Goal: Transaction & Acquisition: Book appointment/travel/reservation

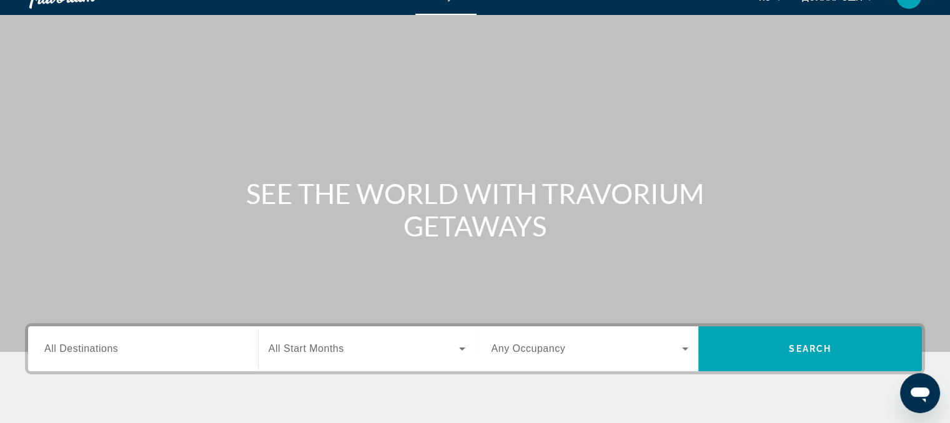
scroll to position [2, 0]
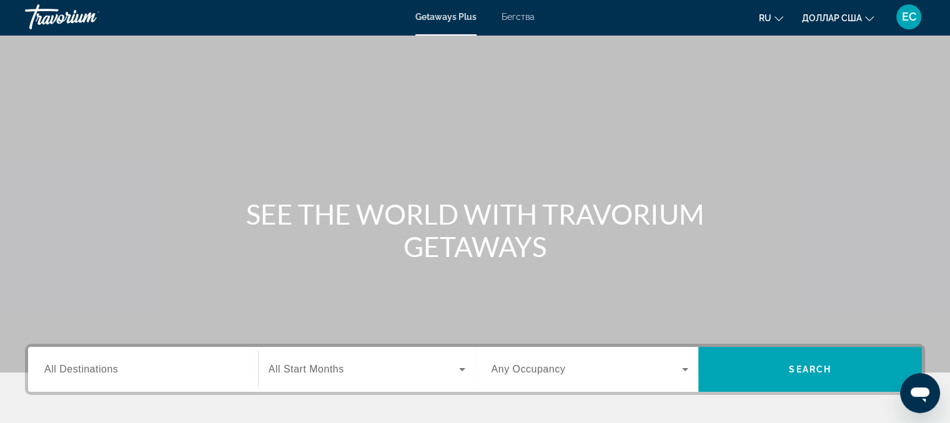
click at [522, 16] on font "Бегства" at bounding box center [518, 17] width 33 height 10
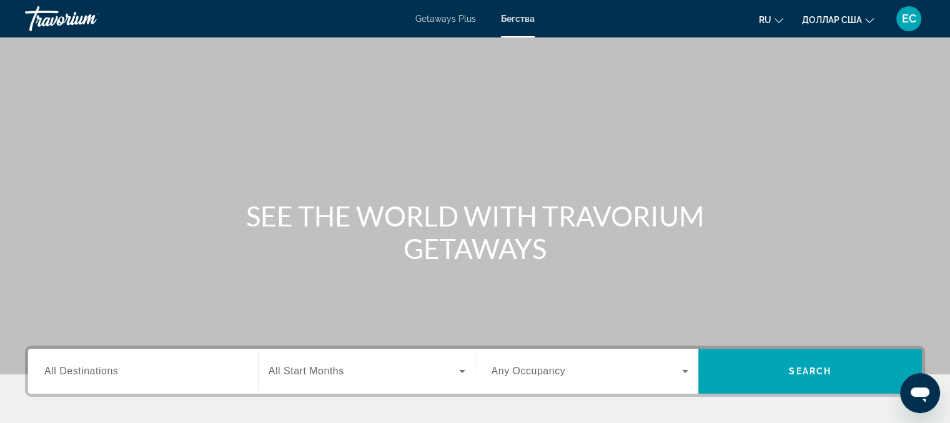
click at [437, 19] on font "Getaways Plus" at bounding box center [445, 19] width 61 height 10
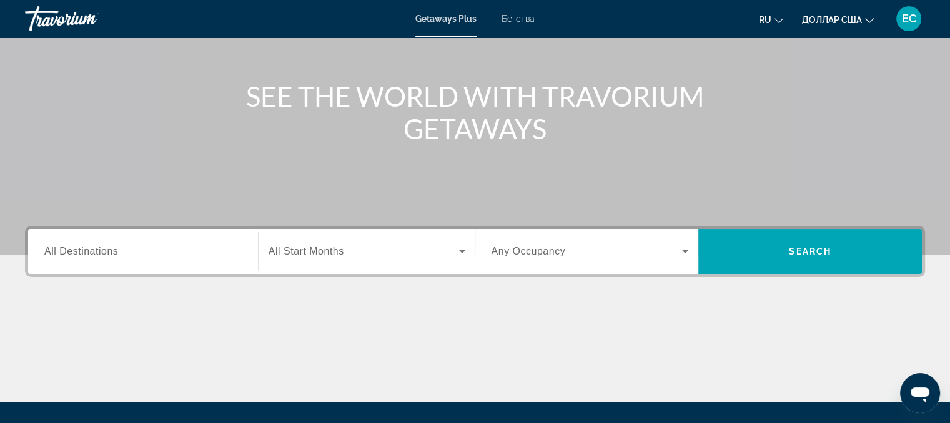
scroll to position [125, 0]
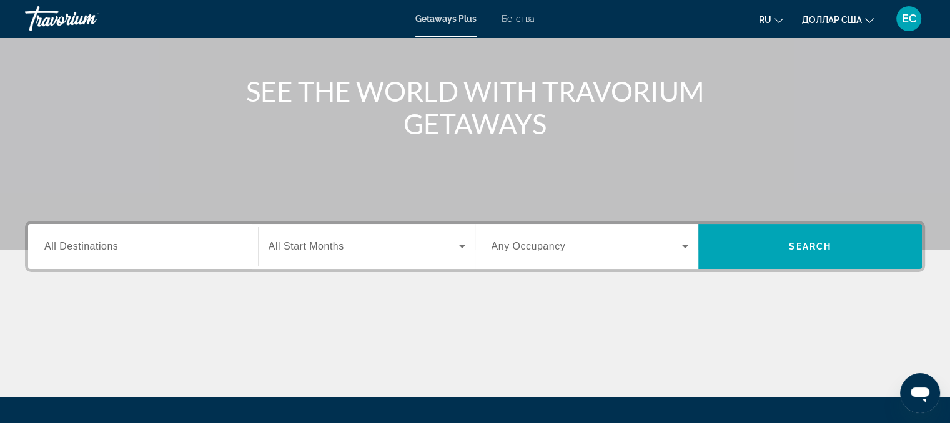
click at [37, 245] on div "Destination All Destinations" at bounding box center [142, 247] width 217 height 36
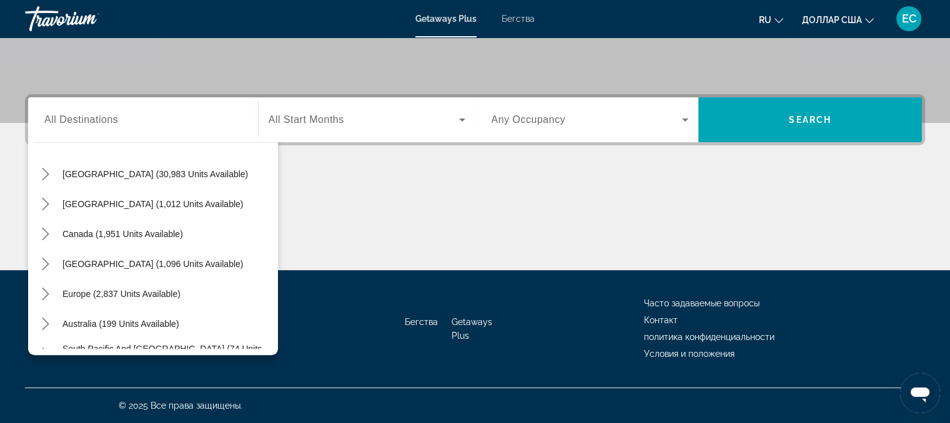
scroll to position [0, 0]
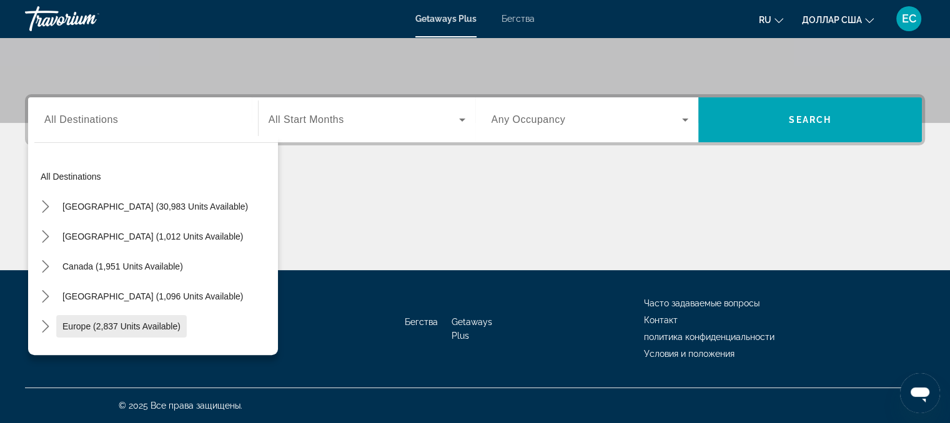
click at [165, 331] on span "Select destination: Europe (2,837 units available)" at bounding box center [121, 327] width 131 height 30
type input "**********"
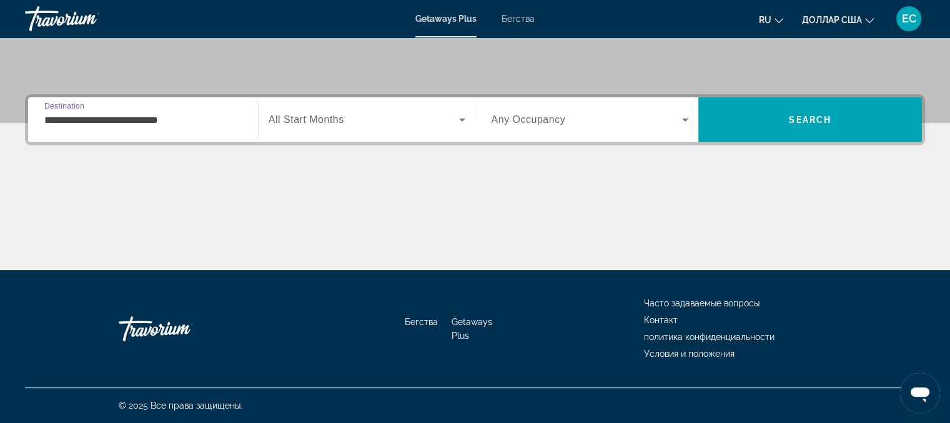
click at [127, 124] on input "**********" at bounding box center [142, 120] width 197 height 15
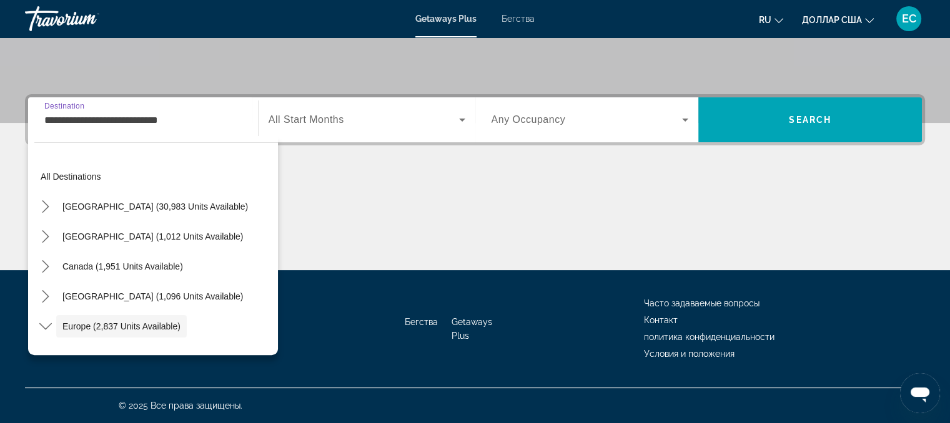
scroll to position [74, 0]
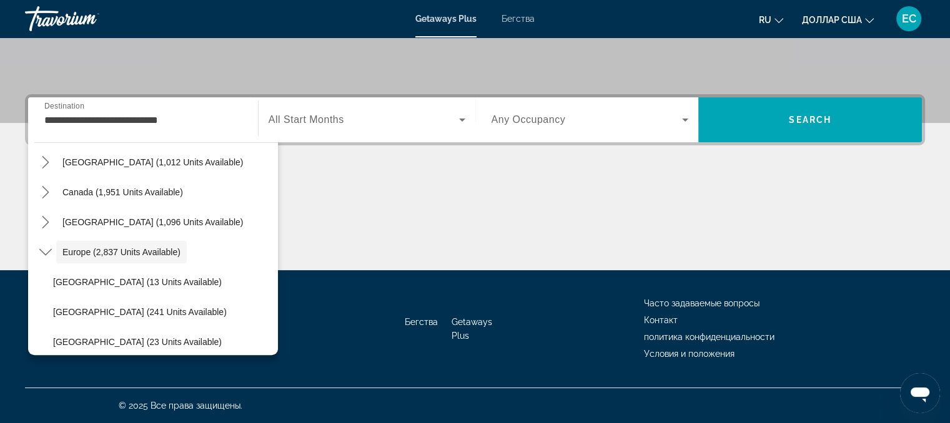
click at [400, 188] on div "Основное содержание" at bounding box center [475, 224] width 900 height 94
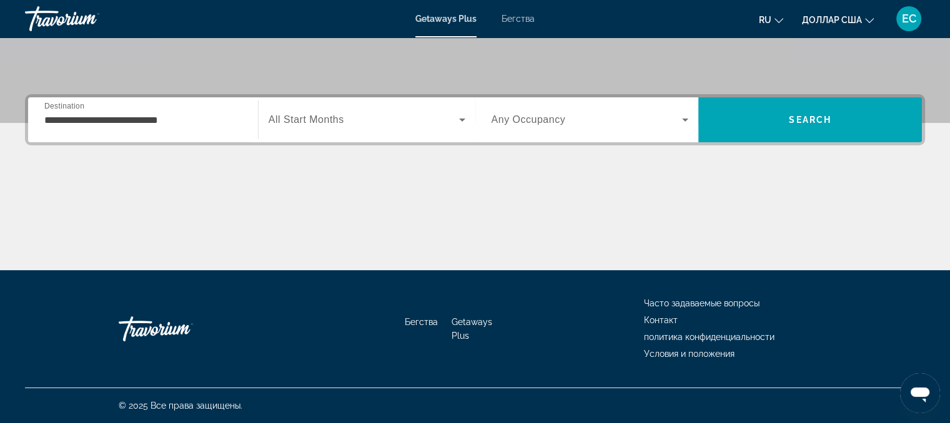
click at [295, 118] on span "All Start Months" at bounding box center [307, 119] width 76 height 11
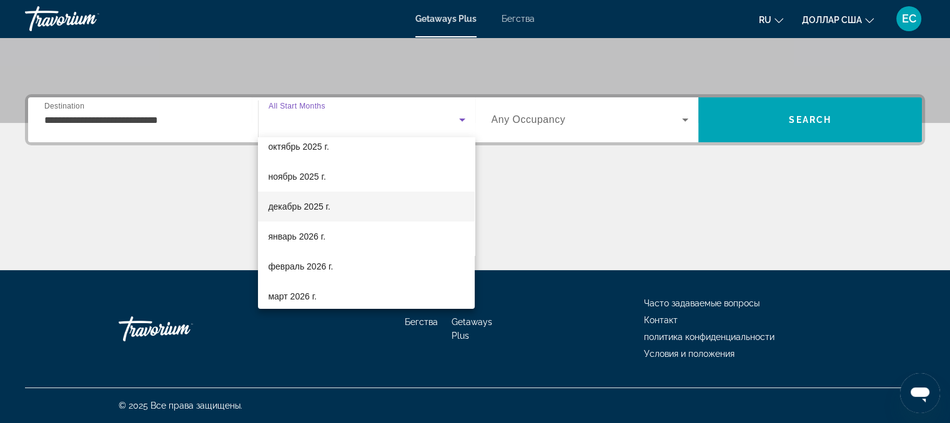
scroll to position [62, 0]
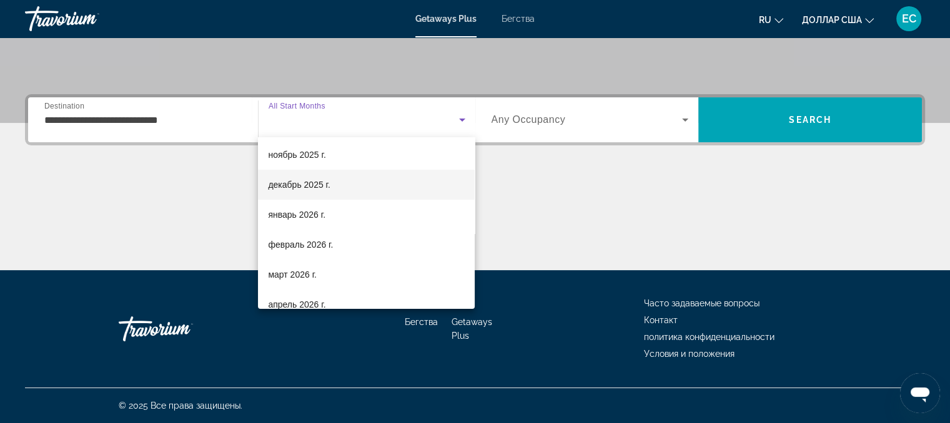
click at [355, 186] on mat-option "декабрь 2025 г." at bounding box center [366, 185] width 217 height 30
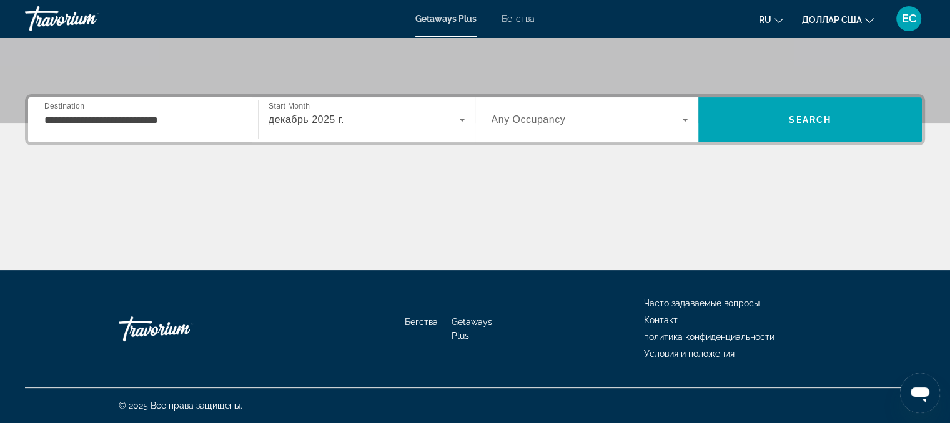
click at [542, 118] on span "Any Occupancy" at bounding box center [529, 119] width 74 height 11
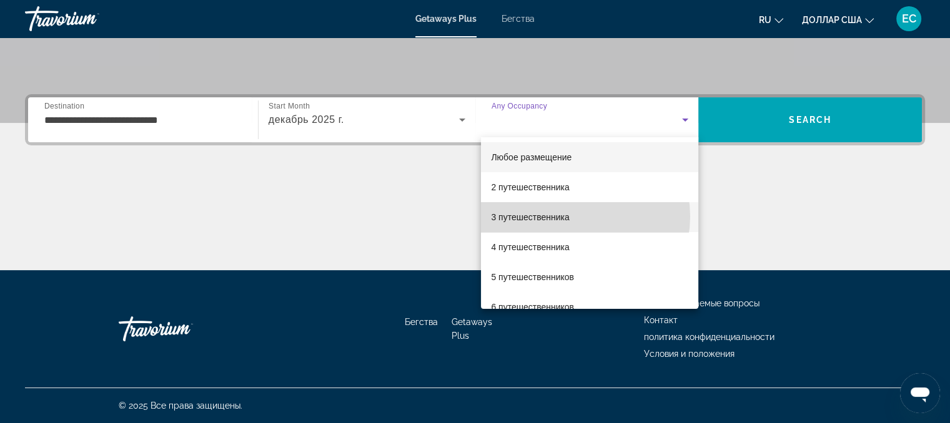
click at [578, 217] on mat-option "3 путешественника" at bounding box center [589, 217] width 217 height 30
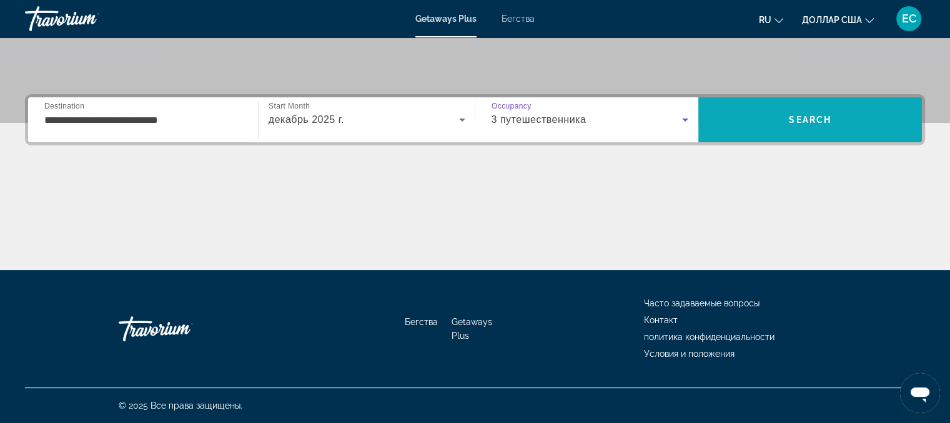
click at [781, 118] on span "Search" at bounding box center [810, 120] width 224 height 30
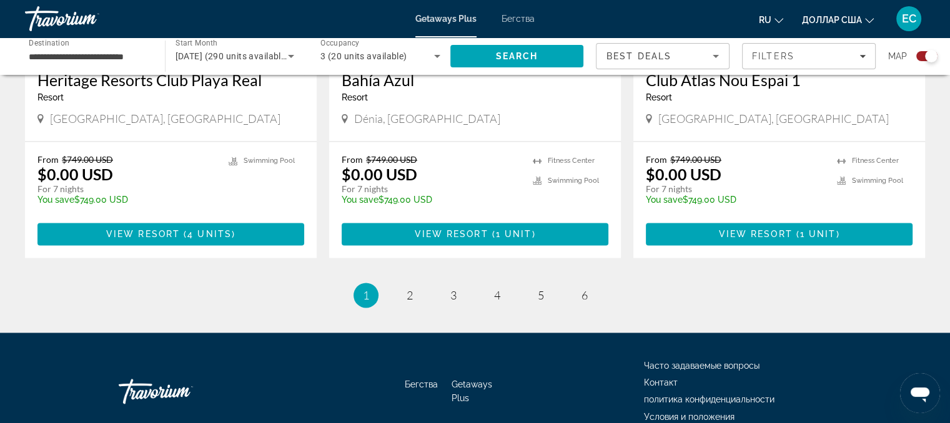
scroll to position [1984, 0]
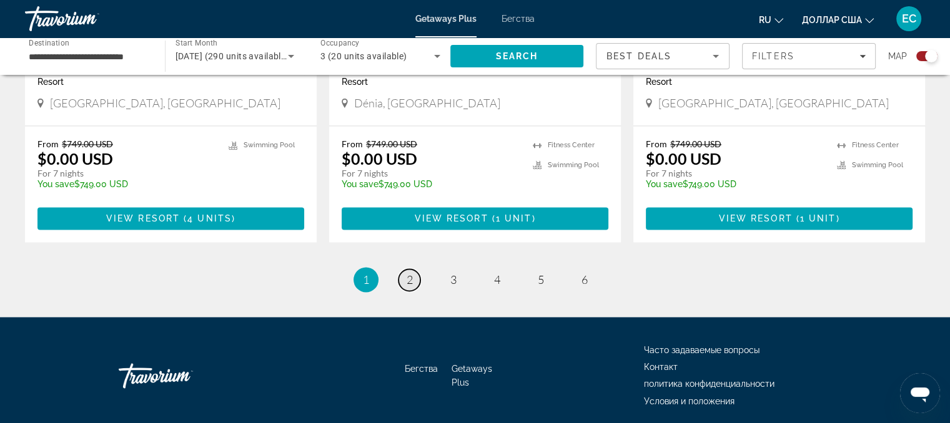
click at [408, 273] on span "2" at bounding box center [410, 280] width 6 height 14
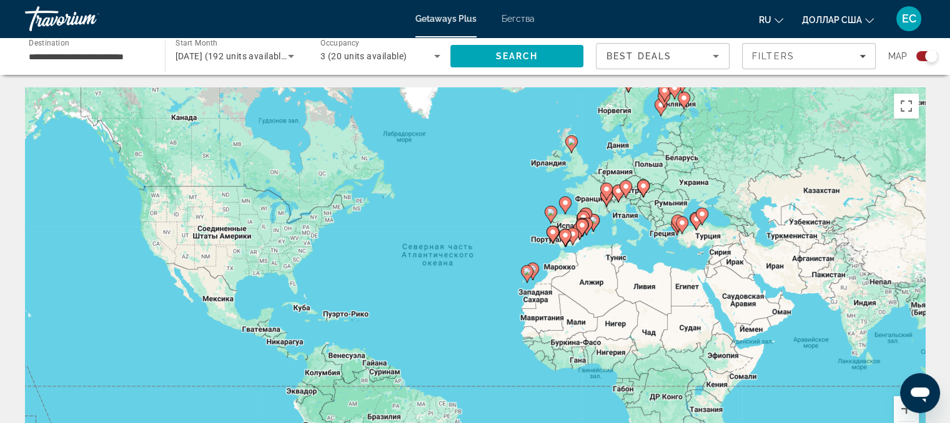
click at [693, 220] on image "Основное содержание" at bounding box center [696, 218] width 7 height 7
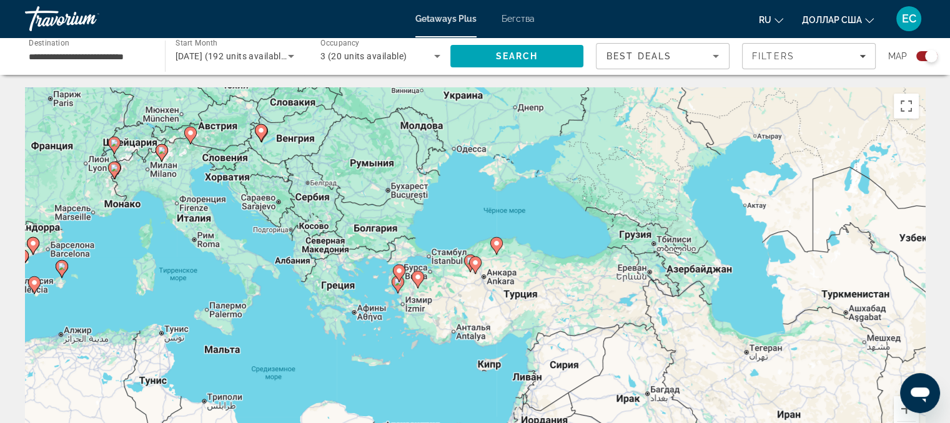
click at [472, 264] on image "Основное содержание" at bounding box center [475, 262] width 7 height 7
type input "**********"
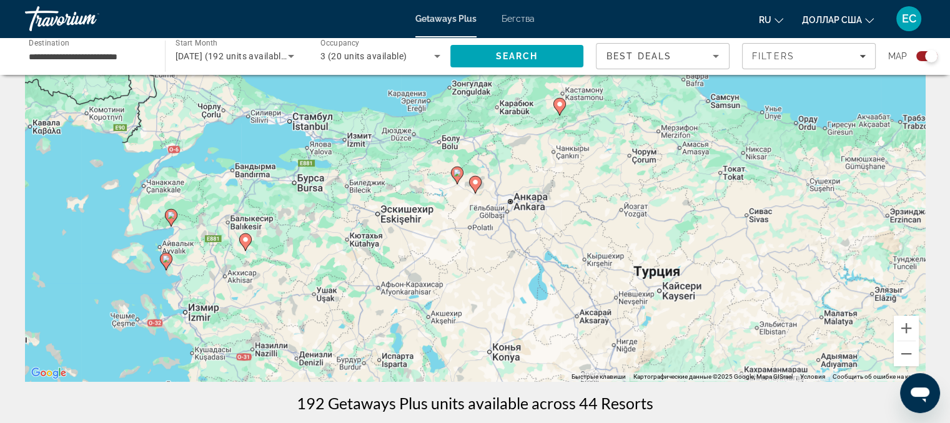
scroll to position [62, 0]
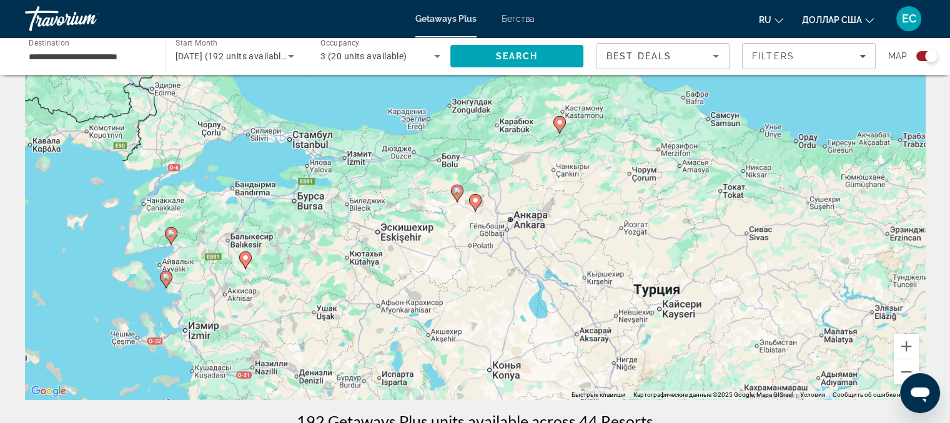
click at [305, 144] on div "Для навигации используйте клавиши со стрелками. Чтобы активировать перетаскиван…" at bounding box center [475, 212] width 900 height 375
click at [305, 142] on div "Чтобы активировать перетаскивание с помощью клавиатуры, нажмите Alt + Ввод. Пос…" at bounding box center [475, 212] width 900 height 375
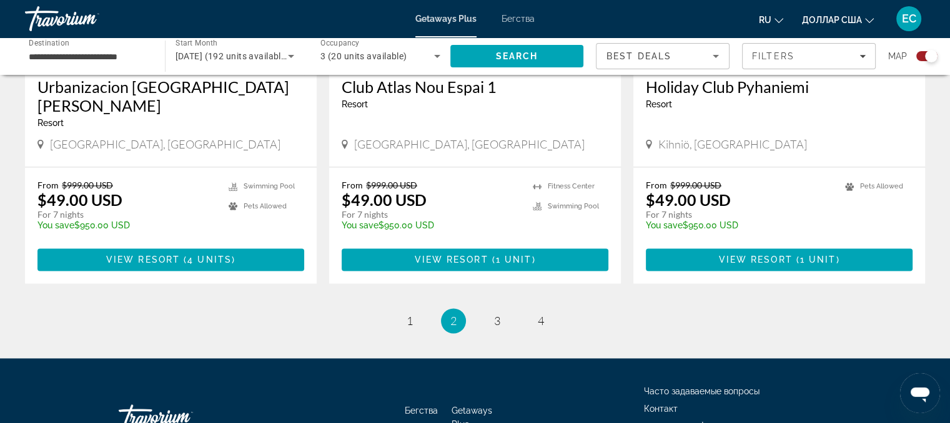
scroll to position [1984, 0]
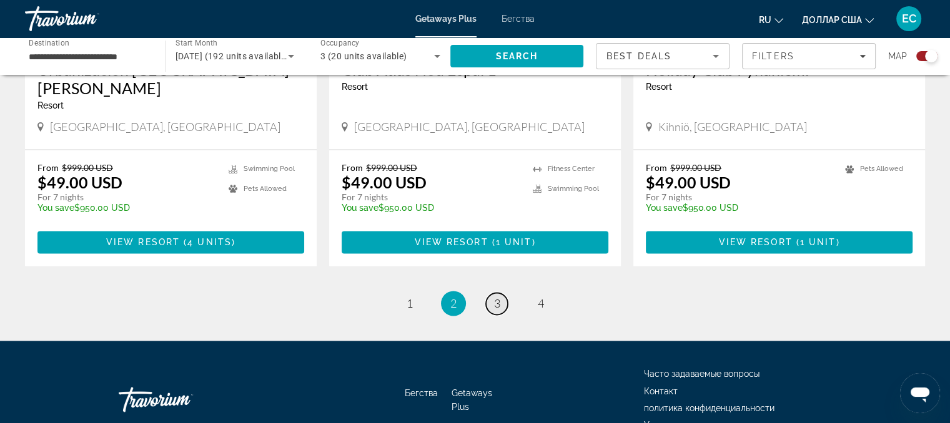
click at [501, 293] on link "page 3" at bounding box center [497, 304] width 22 height 22
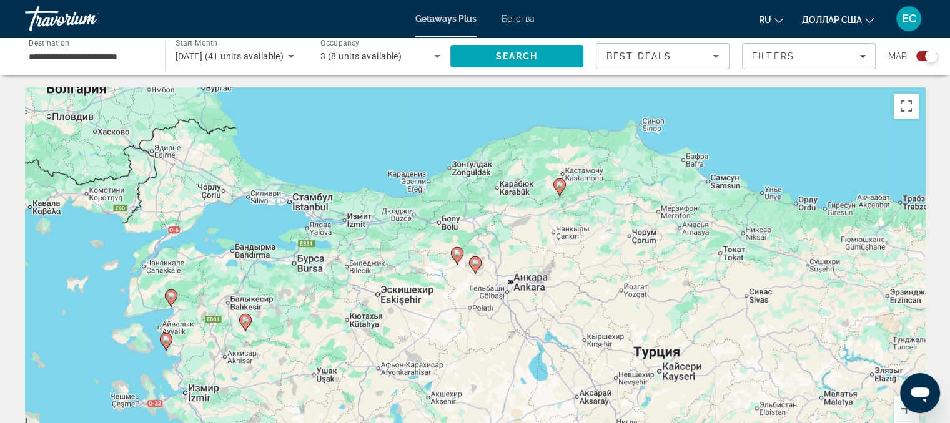
click at [302, 203] on div "Чтобы активировать перетаскивание с помощью клавиатуры, нажмите Alt + Ввод. Пос…" at bounding box center [475, 274] width 900 height 375
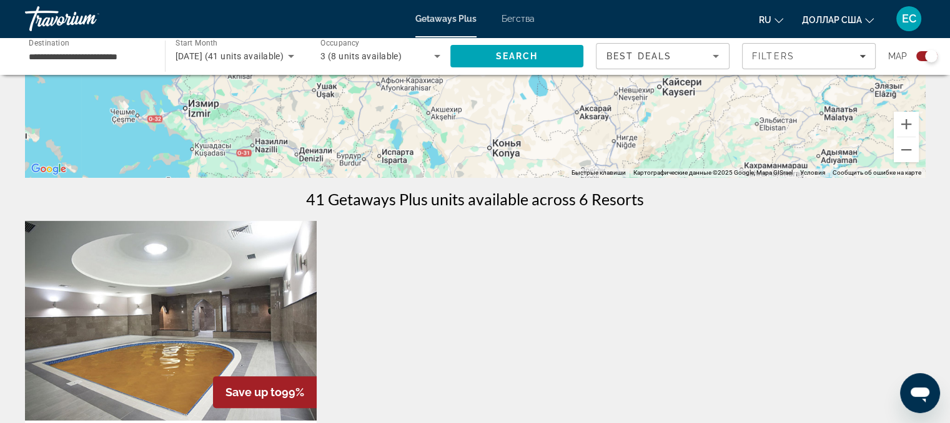
scroll to position [250, 0]
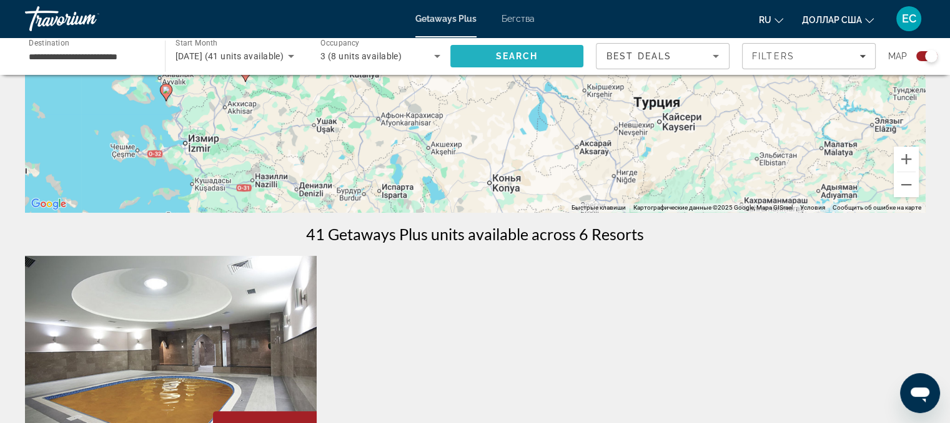
click at [550, 59] on span "Search" at bounding box center [517, 56] width 134 height 30
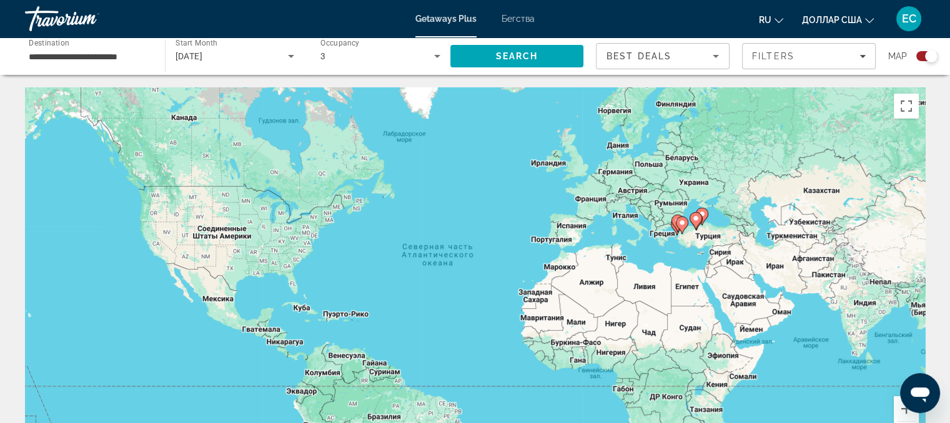
click at [700, 235] on div "Чтобы активировать перетаскивание с помощью клавиатуры, нажмите Alt + Ввод. Пос…" at bounding box center [475, 274] width 900 height 375
click at [702, 238] on div "Чтобы активировать перетаскивание с помощью клавиатуры, нажмите Alt + Ввод. Пос…" at bounding box center [475, 274] width 900 height 375
click at [693, 220] on image "Основное содержание" at bounding box center [695, 218] width 7 height 7
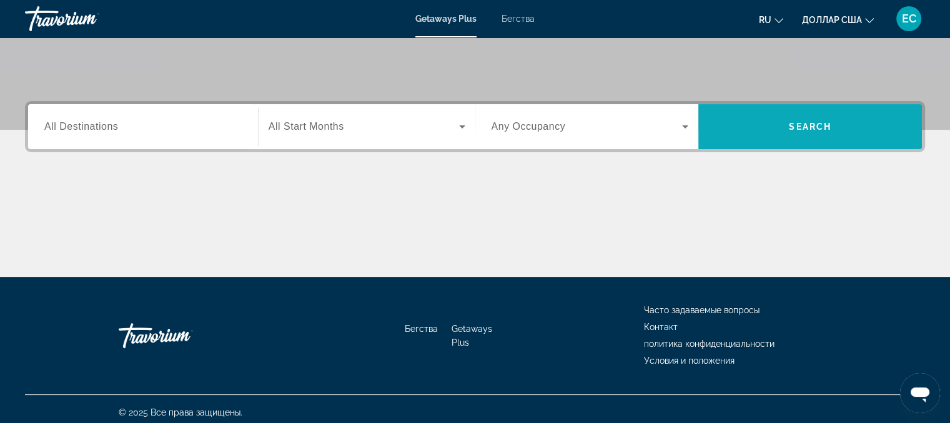
scroll to position [252, 0]
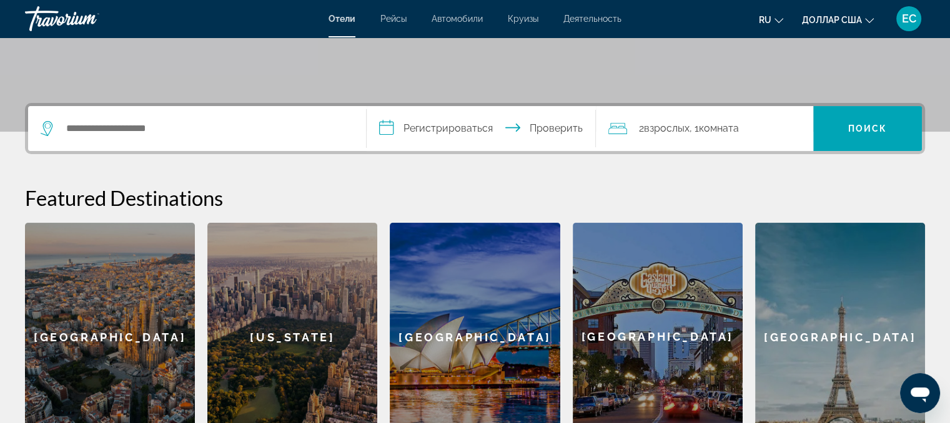
scroll to position [250, 0]
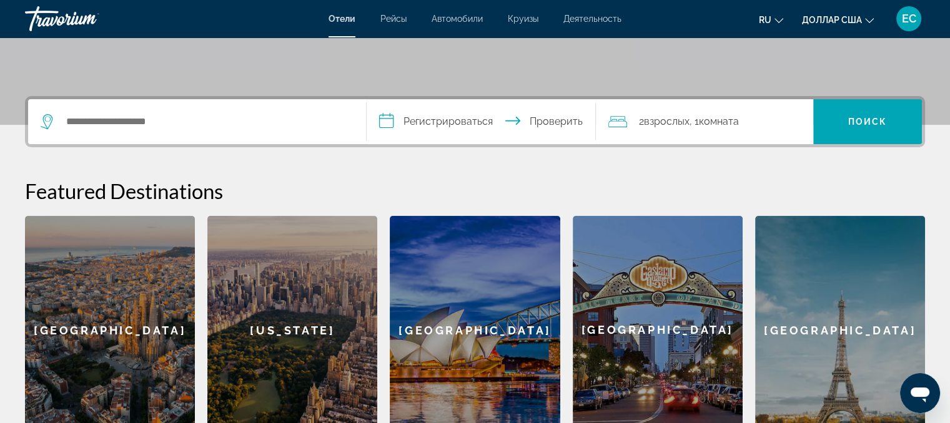
click at [56, 122] on div "Виджет поиска" at bounding box center [194, 121] width 307 height 19
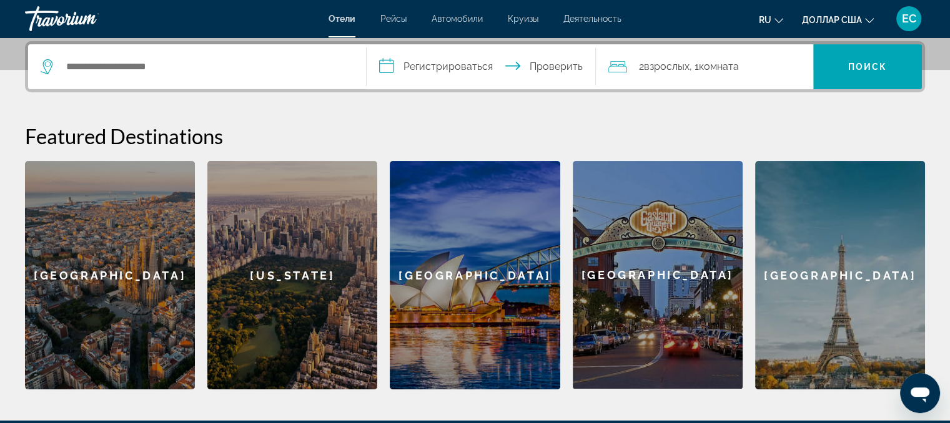
click at [53, 63] on icon "Виджет поиска" at bounding box center [48, 66] width 15 height 15
click at [58, 66] on div "Виджет поиска" at bounding box center [194, 66] width 307 height 19
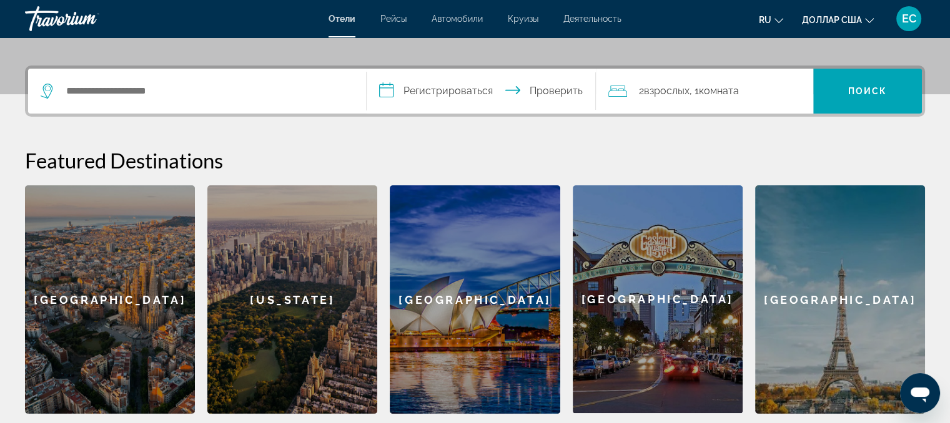
scroll to position [268, 0]
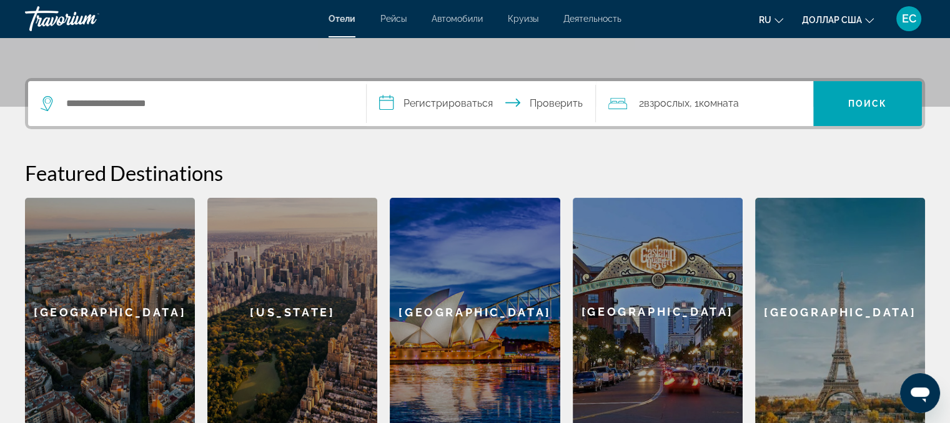
click at [55, 103] on icon "Виджет поиска" at bounding box center [48, 103] width 15 height 15
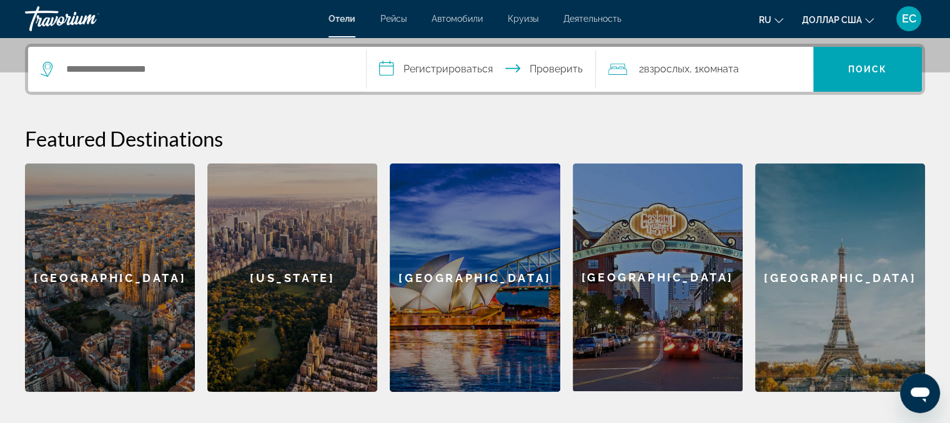
scroll to position [305, 0]
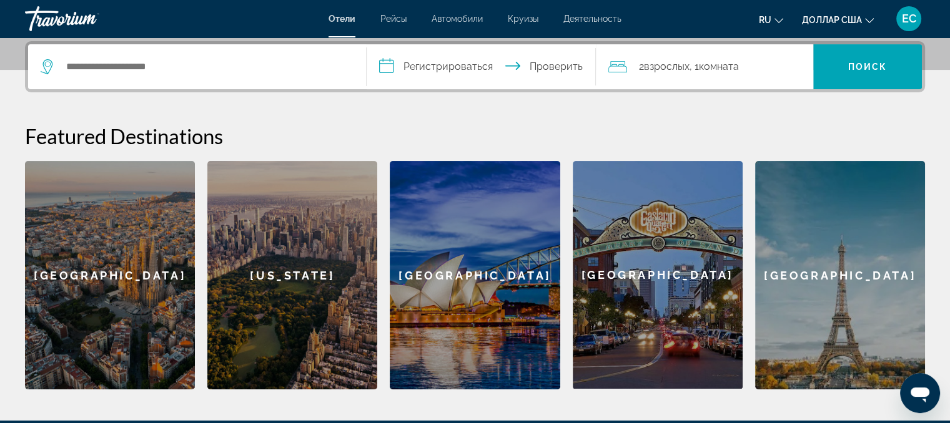
click at [61, 71] on div "Виджет поиска" at bounding box center [194, 66] width 307 height 19
click at [53, 62] on icon "Виджет поиска" at bounding box center [48, 66] width 15 height 15
drag, startPoint x: 57, startPoint y: 57, endPoint x: 80, endPoint y: 59, distance: 23.2
click at [61, 57] on div "Виджет поиска" at bounding box center [194, 66] width 307 height 19
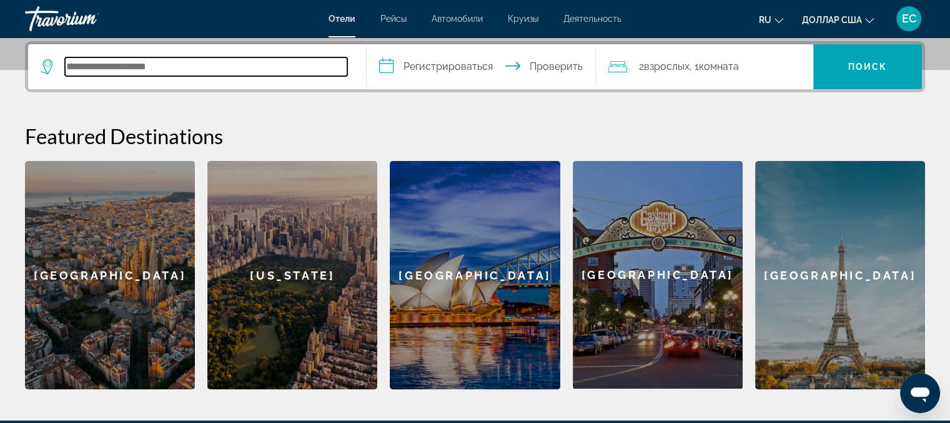
drag, startPoint x: 92, startPoint y: 65, endPoint x: 81, endPoint y: 66, distance: 10.7
click at [89, 66] on input "Поиск отеля" at bounding box center [206, 66] width 282 height 19
type input "*****"
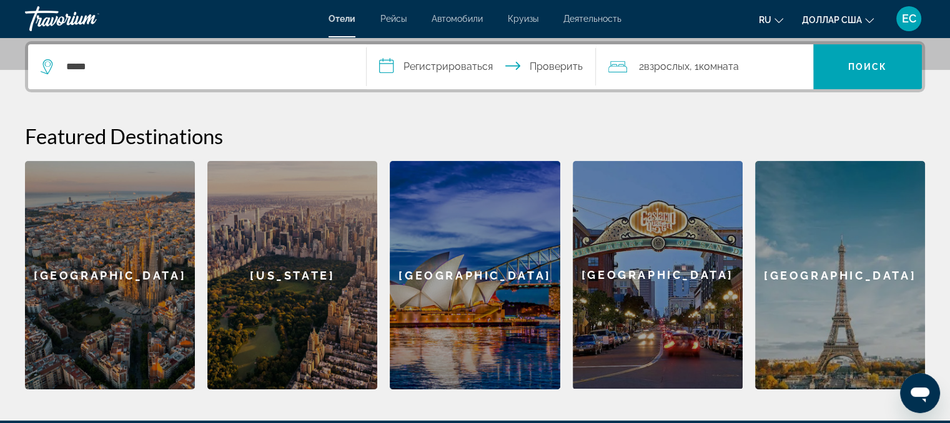
click at [385, 65] on input "**********" at bounding box center [484, 68] width 235 height 49
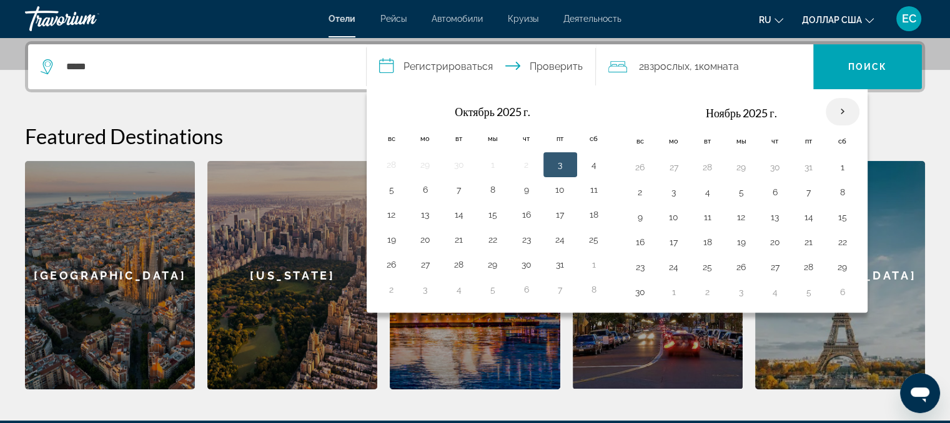
click at [839, 113] on th "В следующем месяце" at bounding box center [843, 111] width 34 height 27
click at [837, 114] on th "В следующем месяце" at bounding box center [843, 111] width 34 height 27
click at [841, 112] on th "В следующем месяце" at bounding box center [843, 111] width 34 height 27
click at [839, 112] on th "В следующем месяце" at bounding box center [843, 111] width 34 height 27
click at [670, 290] on button "1" at bounding box center [674, 292] width 20 height 17
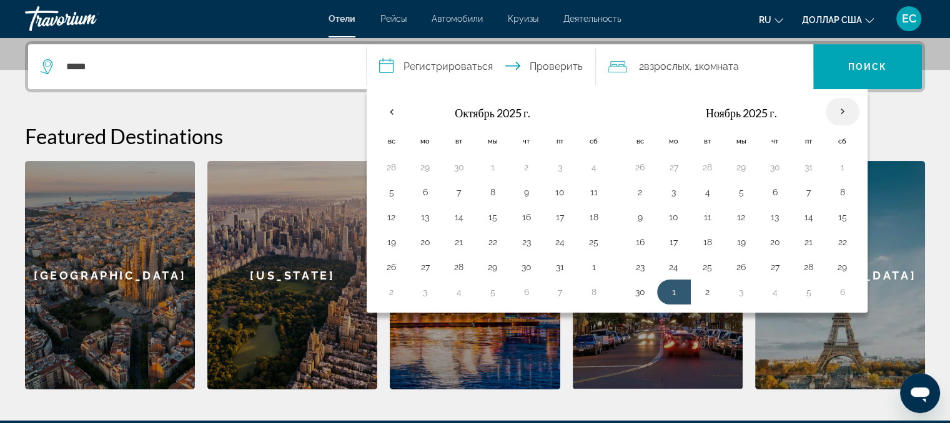
click at [835, 112] on th "В следующем месяце" at bounding box center [843, 111] width 34 height 27
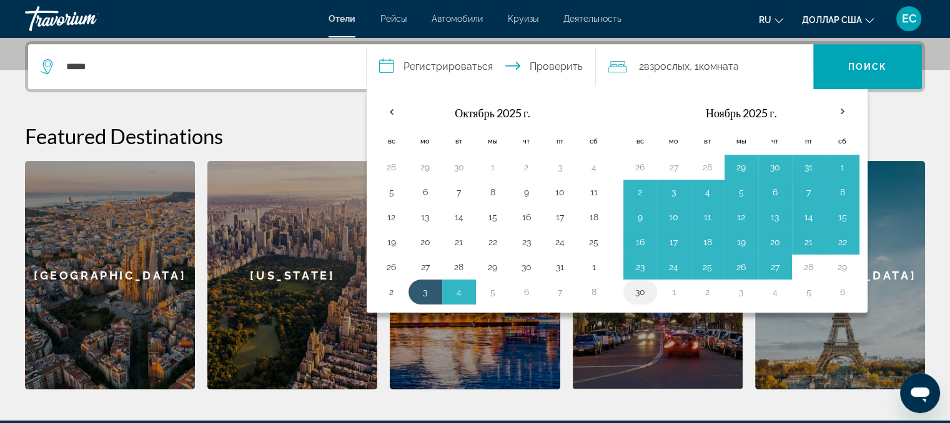
click at [637, 288] on button "30" at bounding box center [640, 292] width 20 height 17
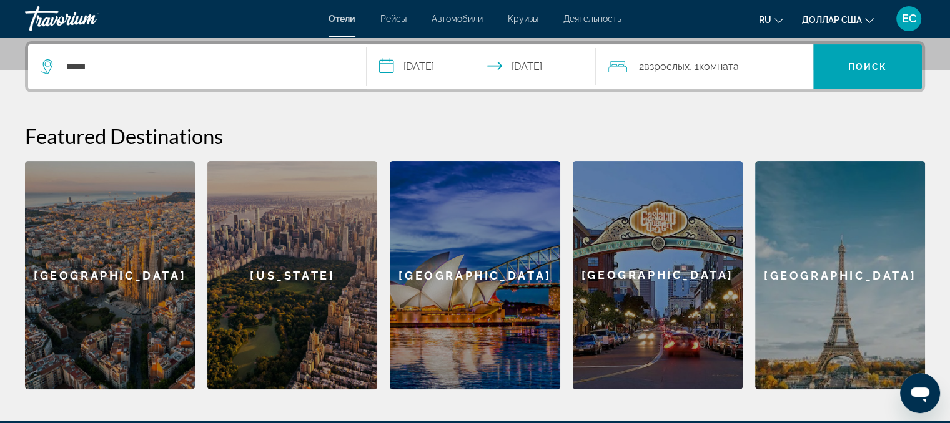
click at [384, 64] on input "**********" at bounding box center [484, 68] width 235 height 49
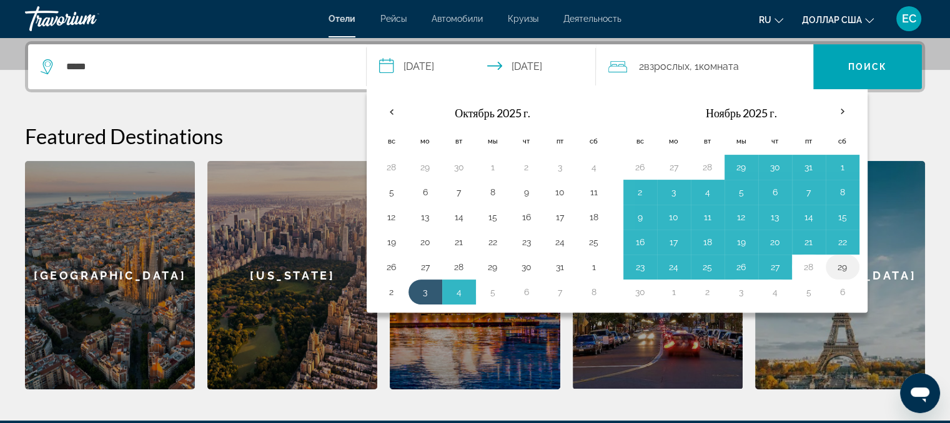
click at [837, 262] on button "29" at bounding box center [843, 267] width 20 height 17
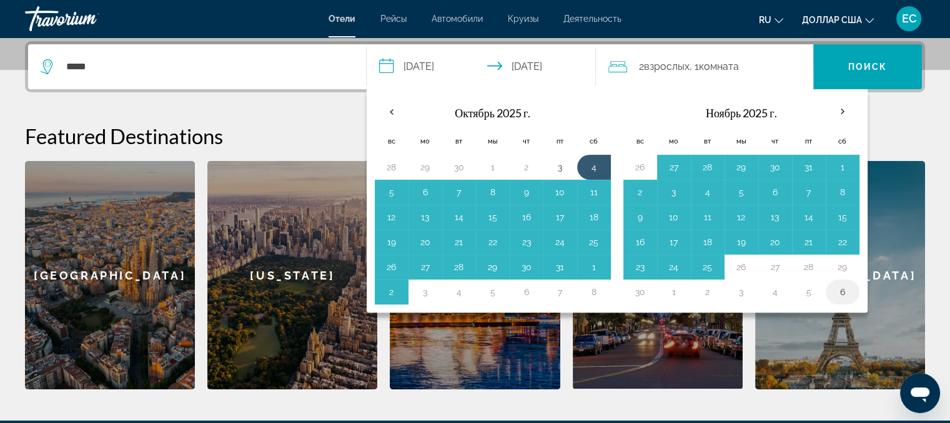
click at [839, 289] on button "6" at bounding box center [843, 292] width 20 height 17
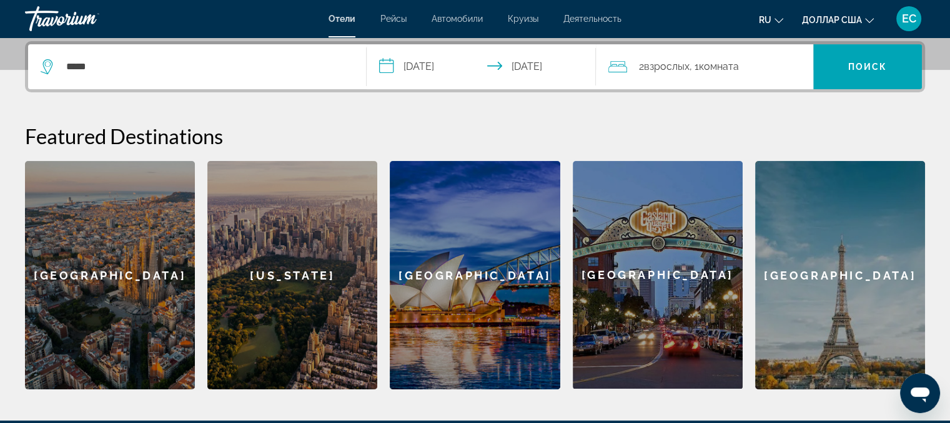
click at [382, 68] on input "**********" at bounding box center [484, 68] width 235 height 49
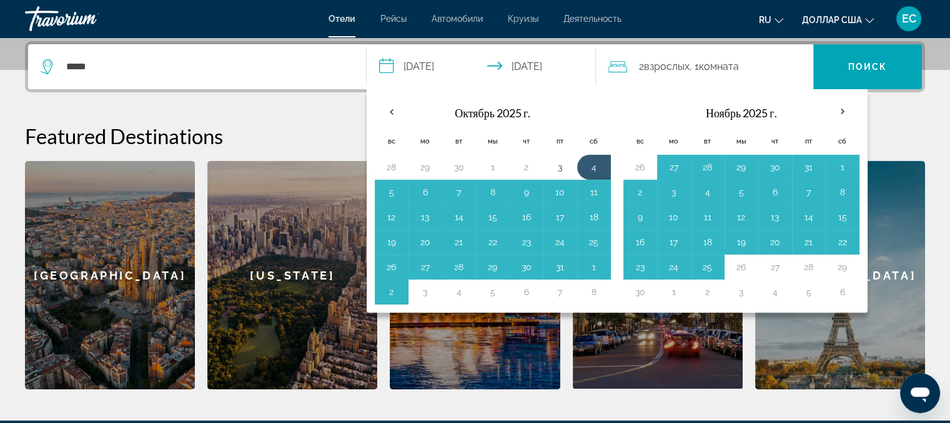
click at [730, 111] on font "Ноябрь 2025 г." at bounding box center [741, 113] width 71 height 14
click at [720, 116] on font "Ноябрь 2025 г." at bounding box center [741, 113] width 71 height 14
click at [415, 66] on input "**********" at bounding box center [484, 68] width 235 height 49
click at [839, 267] on button "29" at bounding box center [843, 267] width 20 height 17
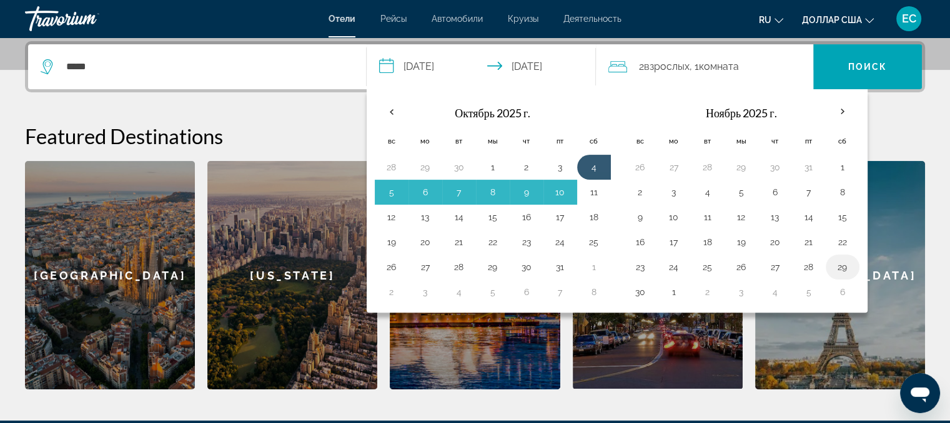
click at [839, 267] on button "29" at bounding box center [843, 267] width 20 height 17
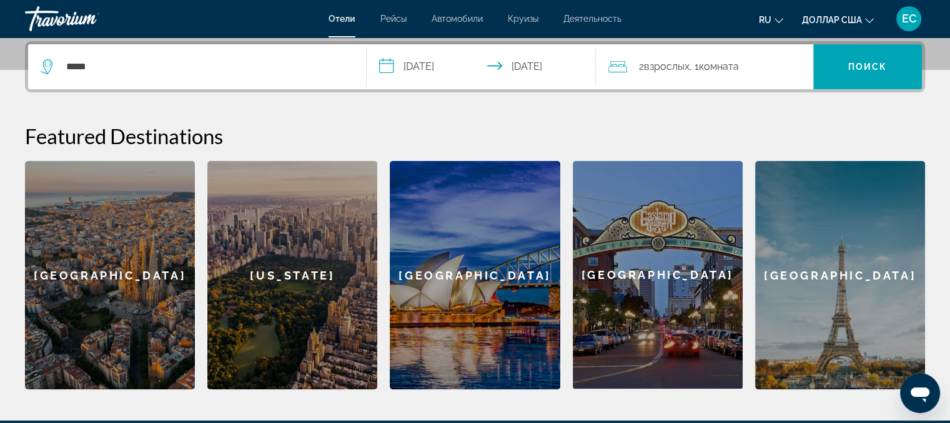
click at [387, 66] on input "**********" at bounding box center [484, 68] width 235 height 49
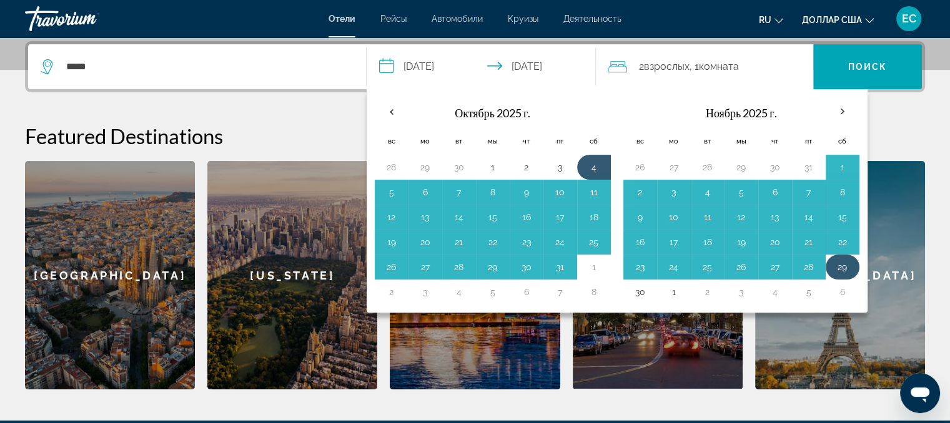
click at [842, 263] on button "29" at bounding box center [843, 267] width 20 height 17
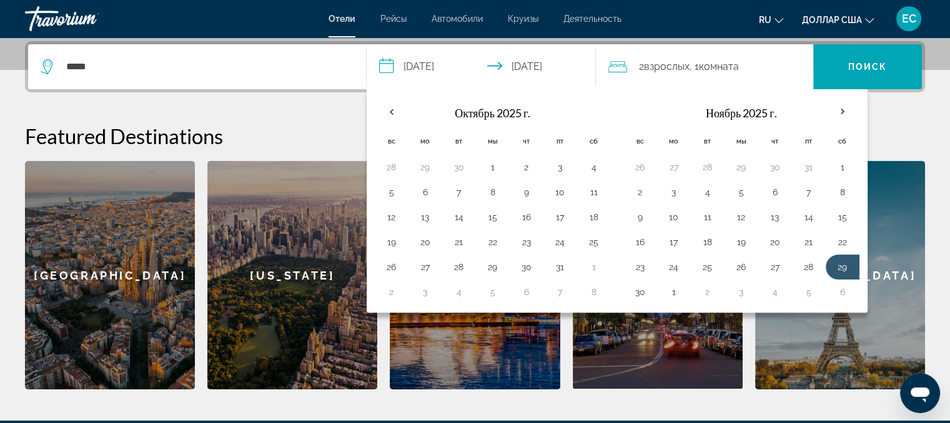
click at [840, 265] on button "29" at bounding box center [843, 267] width 20 height 17
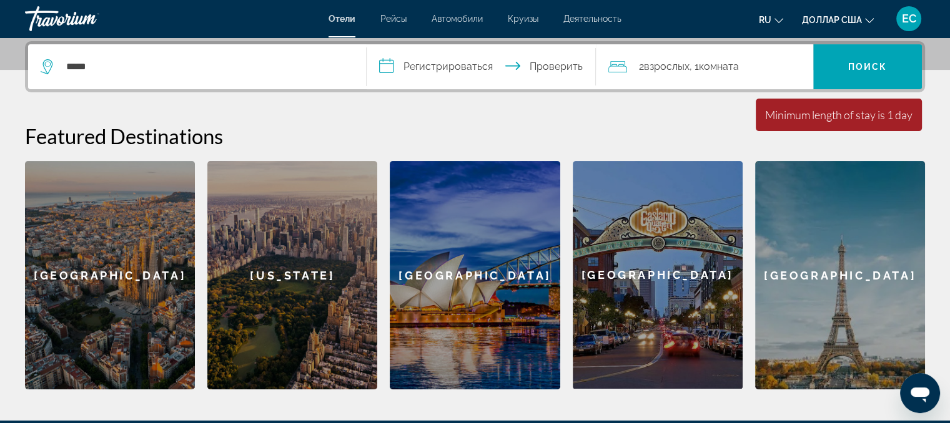
click at [389, 67] on input "**********" at bounding box center [484, 68] width 235 height 49
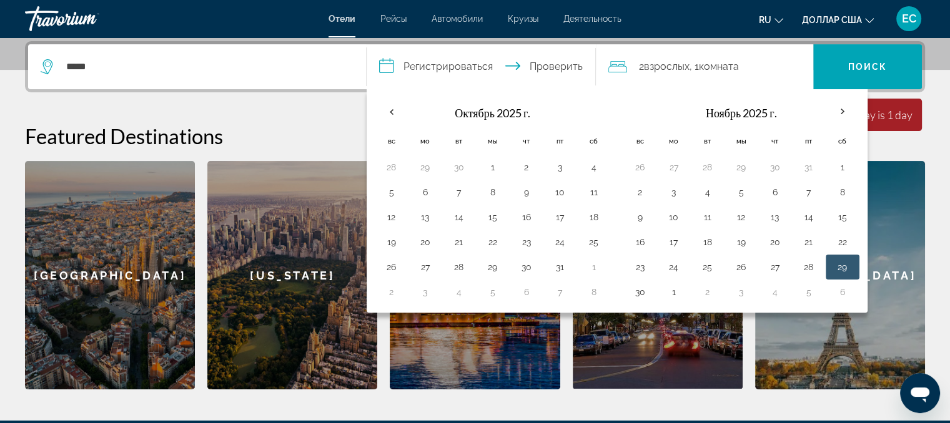
click at [839, 264] on button "29" at bounding box center [843, 267] width 20 height 17
drag, startPoint x: 633, startPoint y: 295, endPoint x: 658, endPoint y: 294, distance: 25.0
click at [638, 294] on button "30" at bounding box center [640, 292] width 20 height 17
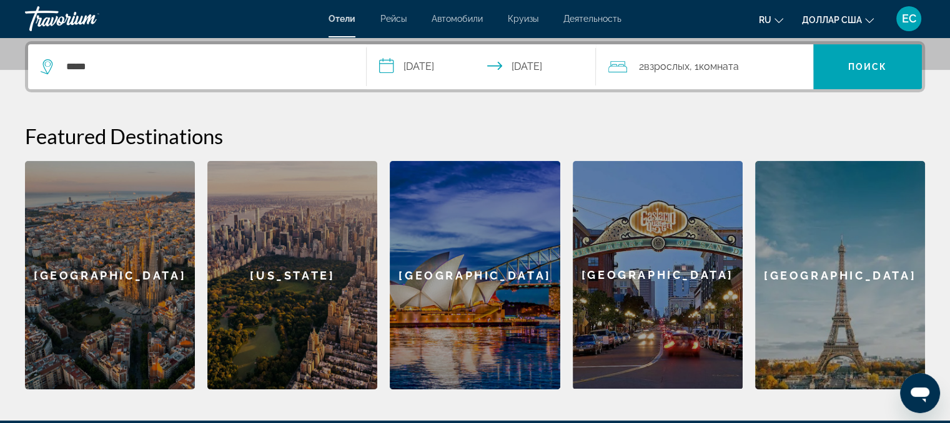
click at [385, 67] on input "**********" at bounding box center [484, 68] width 235 height 49
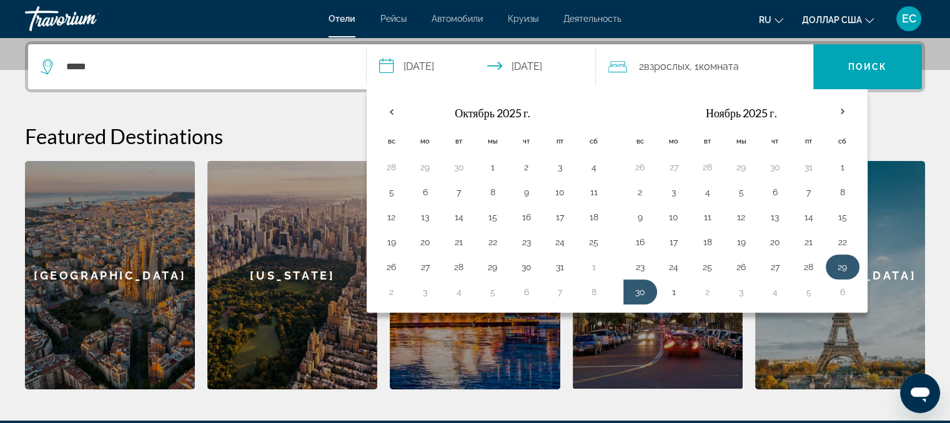
click at [843, 265] on button "29" at bounding box center [843, 267] width 20 height 17
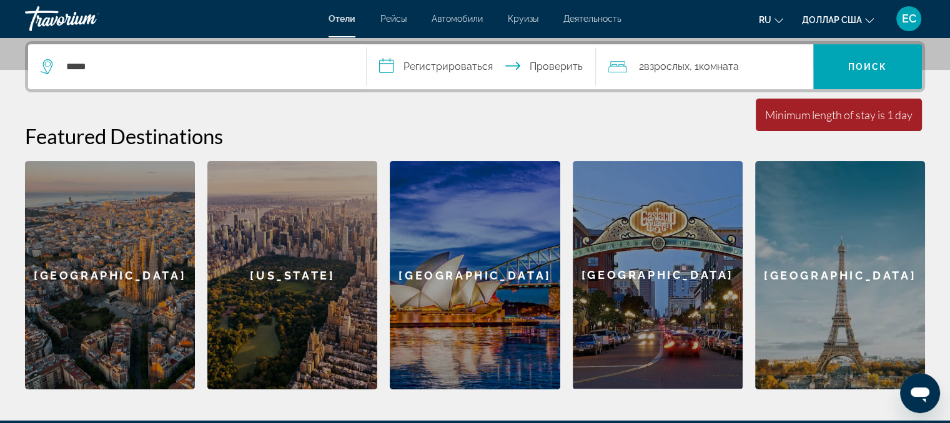
click at [389, 67] on input "**********" at bounding box center [484, 68] width 235 height 49
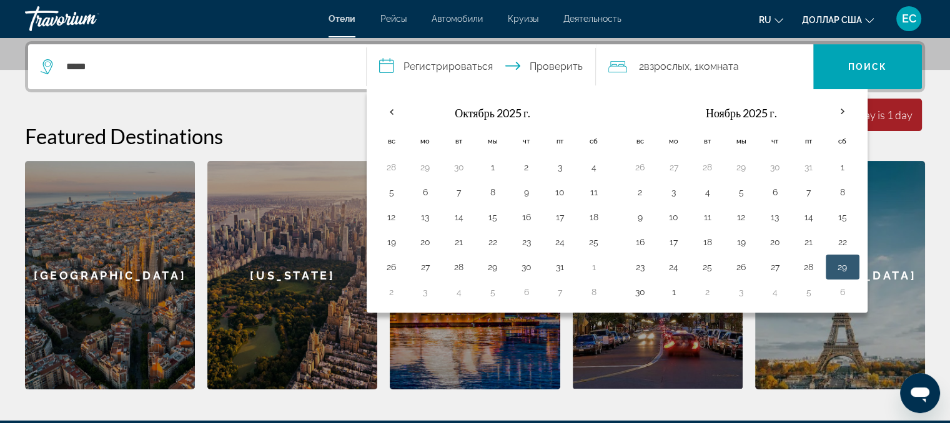
click at [833, 267] on button "29" at bounding box center [843, 267] width 20 height 17
click at [631, 288] on button "30" at bounding box center [640, 292] width 20 height 17
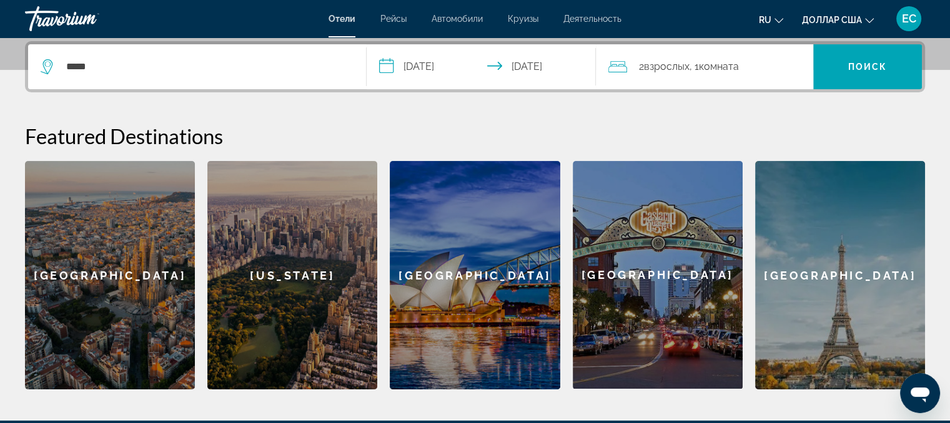
click at [384, 68] on input "**********" at bounding box center [484, 68] width 235 height 49
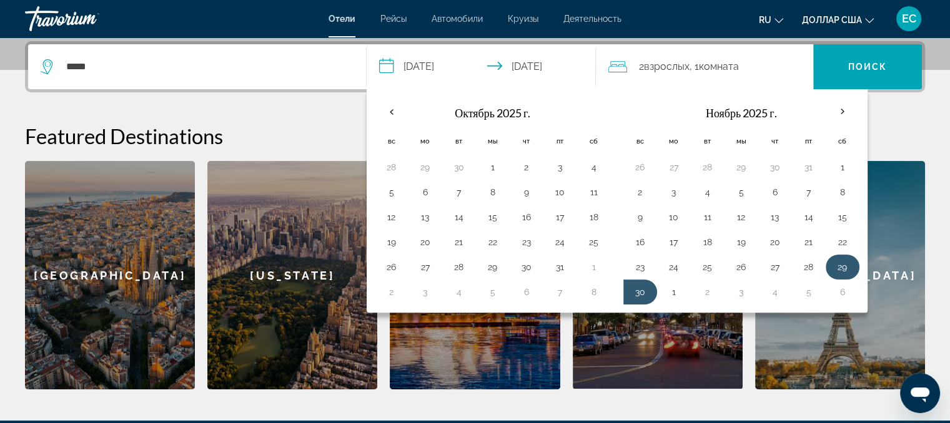
click at [842, 269] on button "29" at bounding box center [843, 267] width 20 height 17
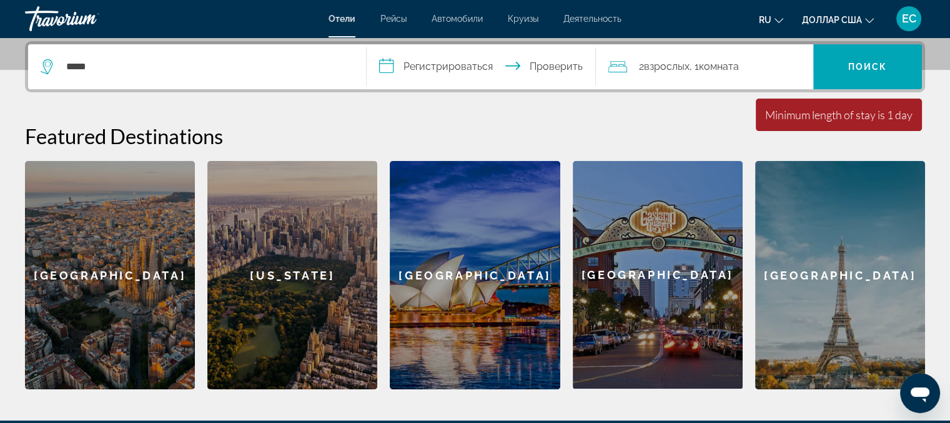
click at [385, 67] on input "**********" at bounding box center [484, 68] width 235 height 49
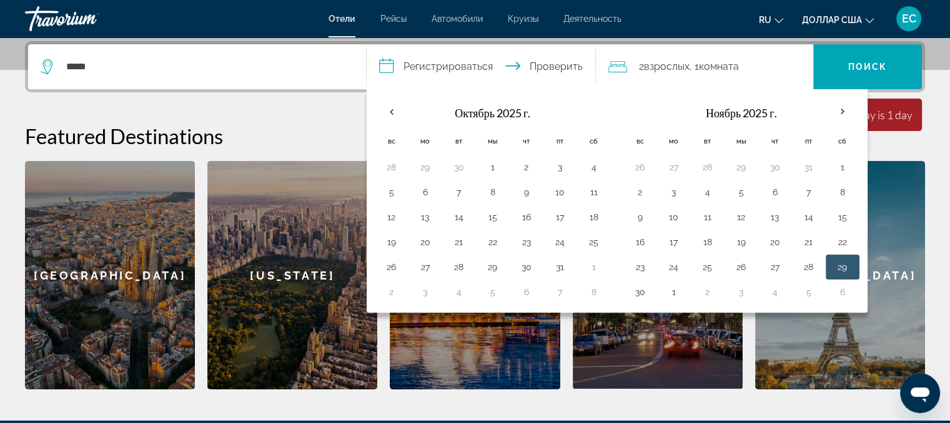
click at [838, 265] on button "29" at bounding box center [843, 267] width 20 height 17
click at [839, 290] on button "6" at bounding box center [843, 292] width 20 height 17
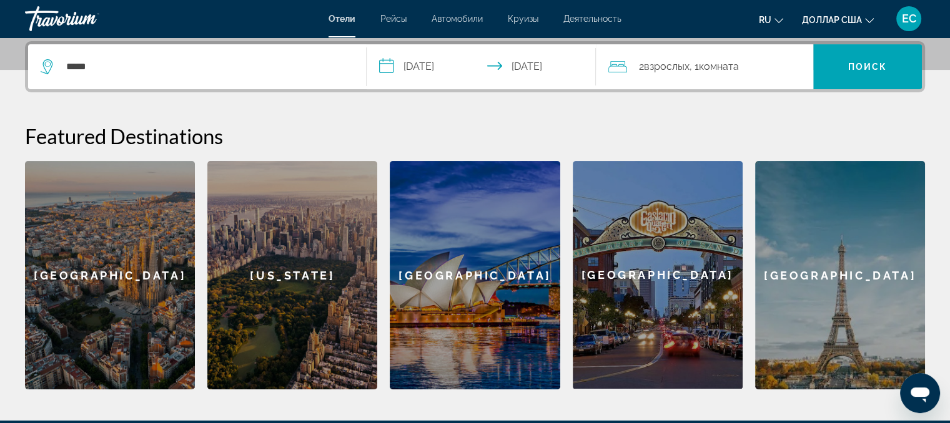
click at [385, 64] on input "**********" at bounding box center [484, 68] width 235 height 49
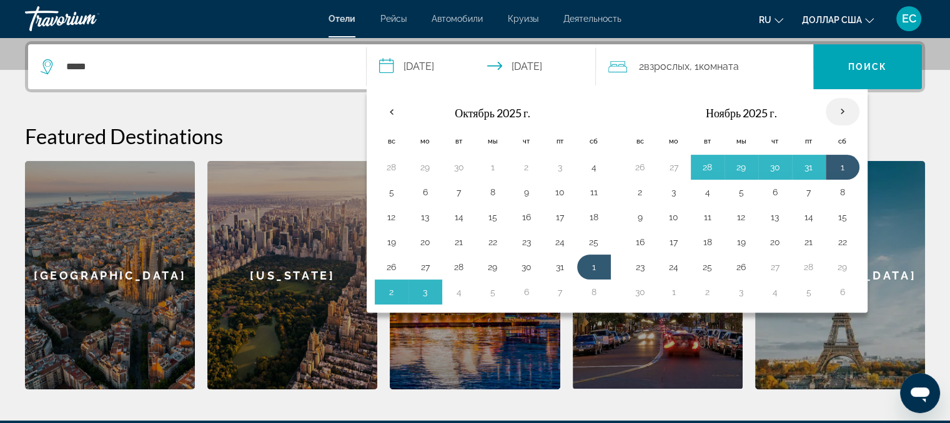
click at [839, 111] on th "В следующем месяце" at bounding box center [843, 111] width 34 height 27
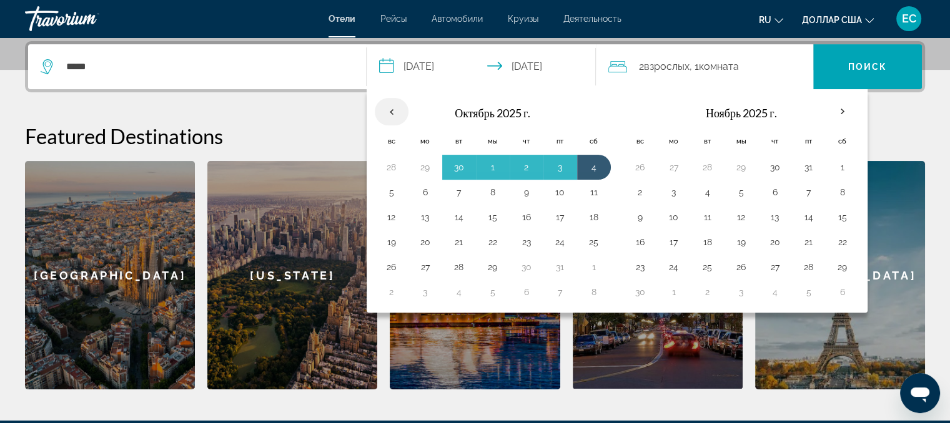
click at [389, 113] on th "Previous month" at bounding box center [392, 111] width 34 height 27
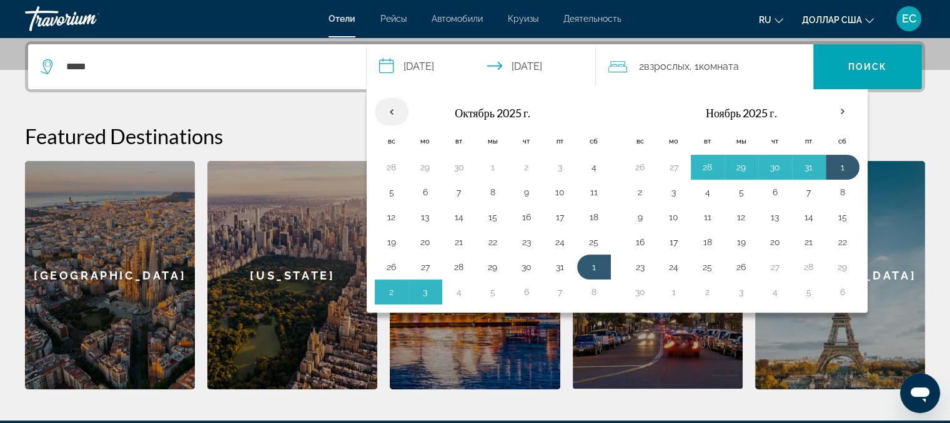
click at [389, 113] on th "Previous month" at bounding box center [392, 111] width 34 height 27
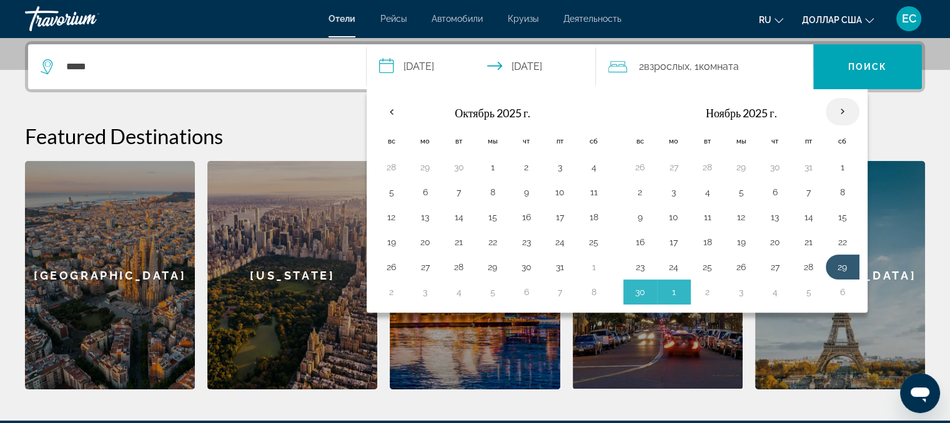
click at [841, 110] on th "В следующем месяце" at bounding box center [843, 111] width 34 height 27
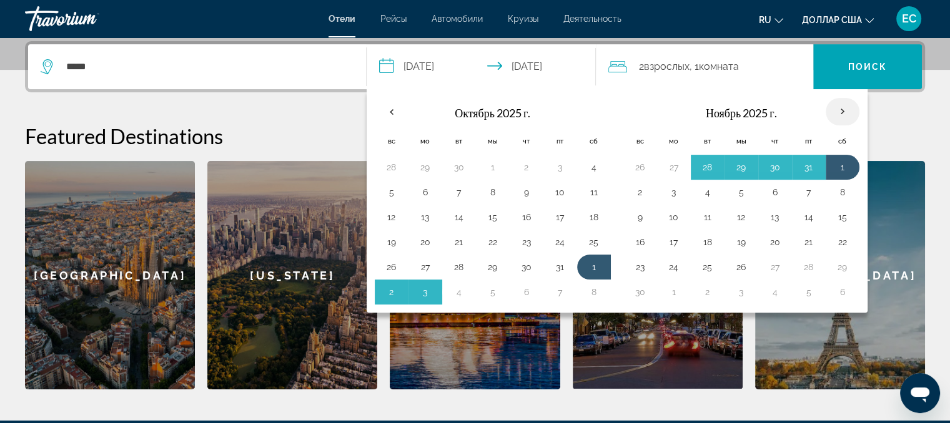
click at [838, 110] on th "В следующем месяце" at bounding box center [843, 111] width 34 height 27
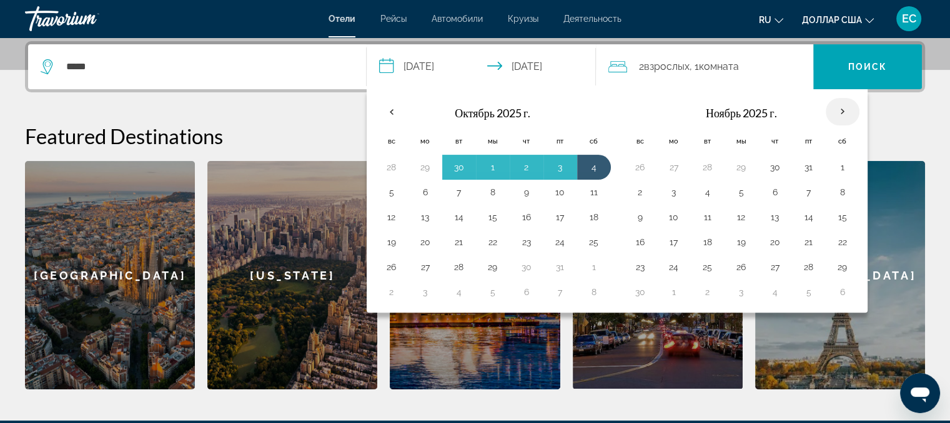
click at [838, 110] on th "В следующем месяце" at bounding box center [843, 111] width 34 height 27
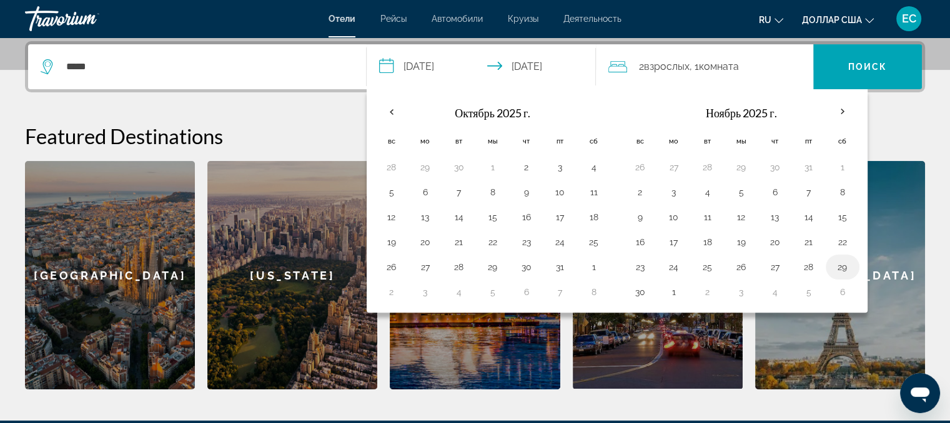
click at [845, 264] on button "29" at bounding box center [843, 267] width 20 height 17
click at [839, 292] on button "6" at bounding box center [843, 292] width 20 height 17
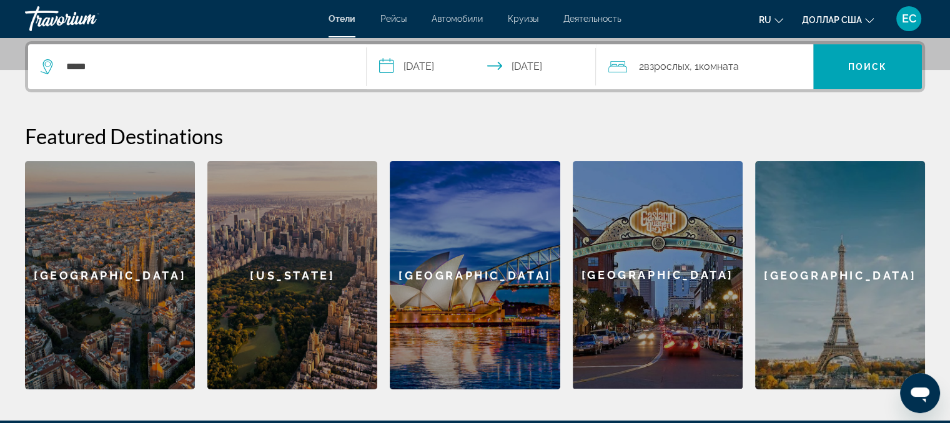
click at [387, 66] on input "**********" at bounding box center [484, 68] width 235 height 49
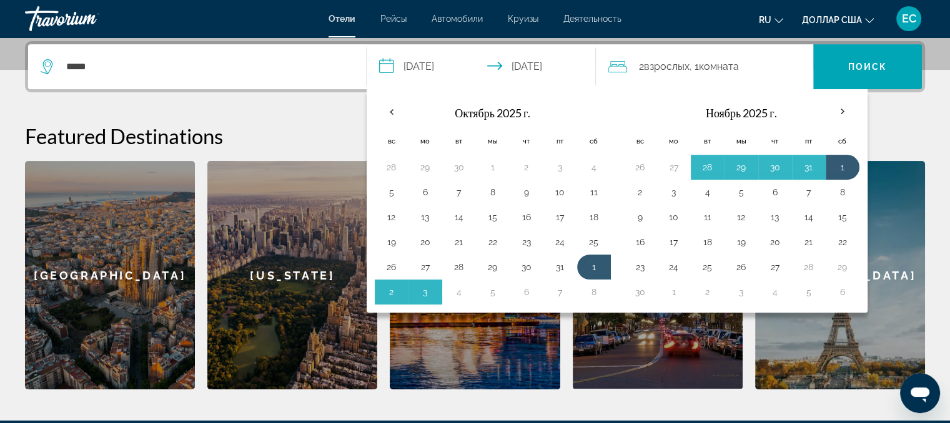
click at [756, 114] on font "Ноябрь 2025 г." at bounding box center [741, 113] width 71 height 14
click at [834, 112] on th "В следующем месяце" at bounding box center [843, 111] width 34 height 27
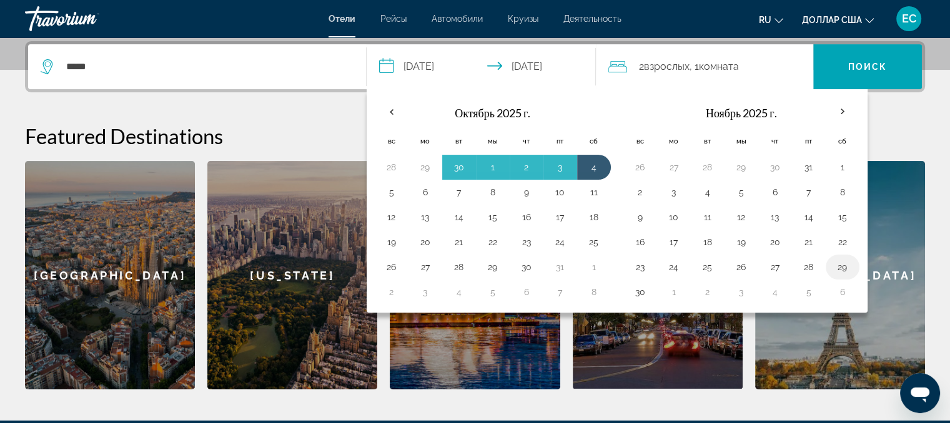
click at [838, 265] on button "29" at bounding box center [843, 267] width 20 height 17
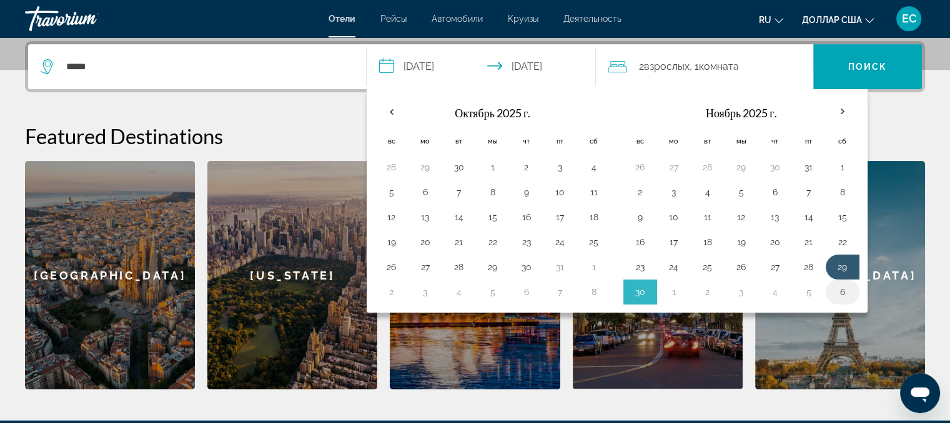
click at [843, 287] on button "6" at bounding box center [843, 292] width 20 height 17
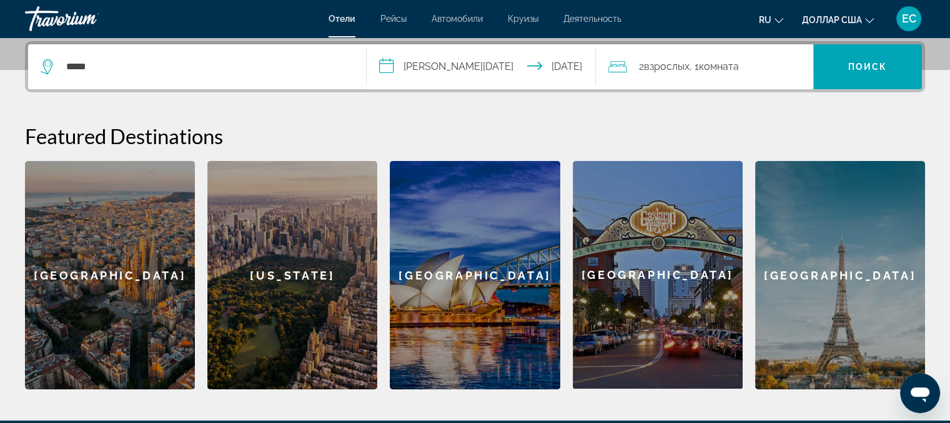
click at [383, 64] on input "**********" at bounding box center [484, 68] width 235 height 49
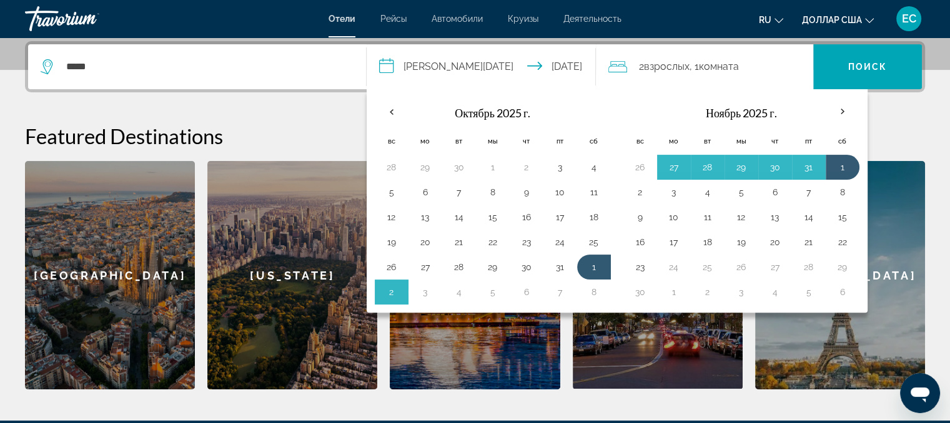
click at [383, 64] on input "**********" at bounding box center [484, 68] width 235 height 49
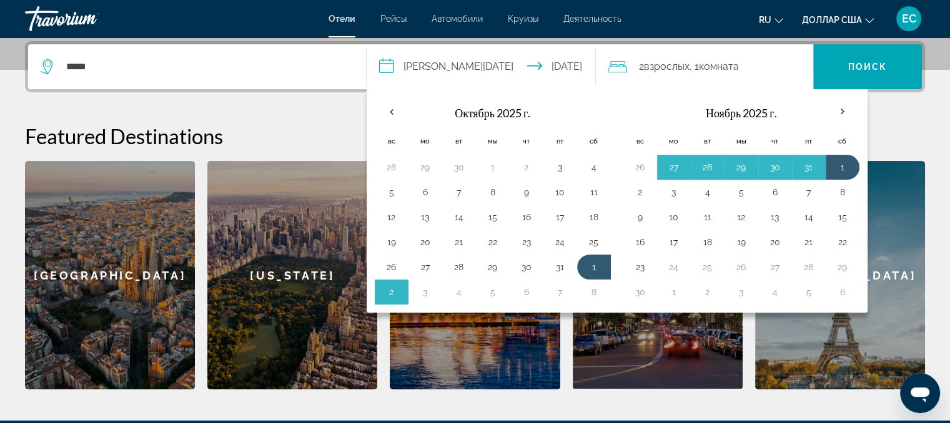
click at [384, 66] on input "**********" at bounding box center [484, 68] width 235 height 49
click at [390, 111] on th "Previous month" at bounding box center [392, 111] width 34 height 27
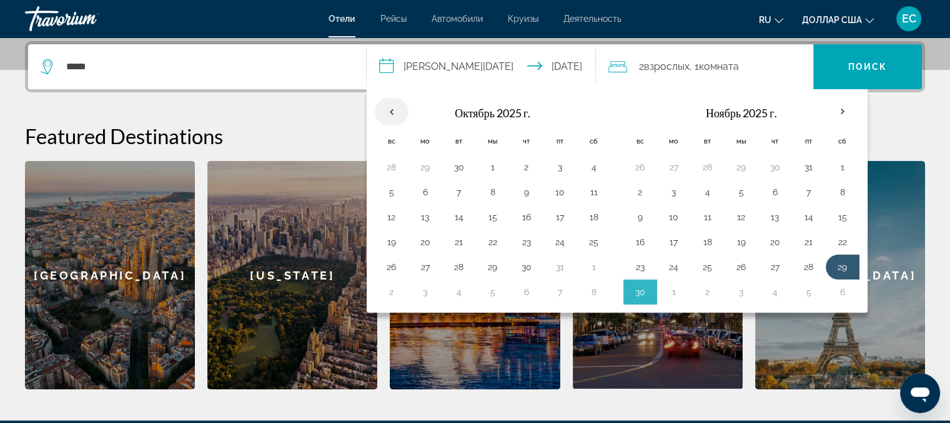
click at [390, 111] on th "Previous month" at bounding box center [392, 111] width 34 height 27
click at [390, 112] on th "Previous month" at bounding box center [392, 111] width 34 height 27
click at [833, 267] on button "29" at bounding box center [843, 267] width 20 height 17
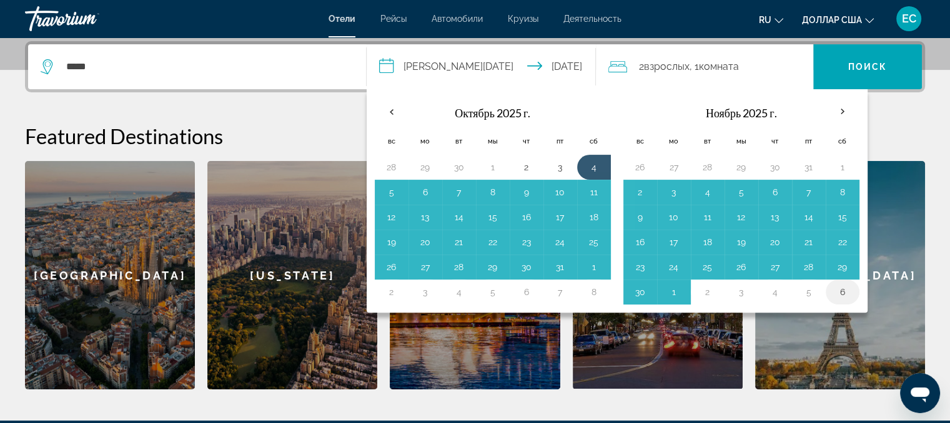
click at [839, 295] on button "6" at bounding box center [843, 292] width 20 height 17
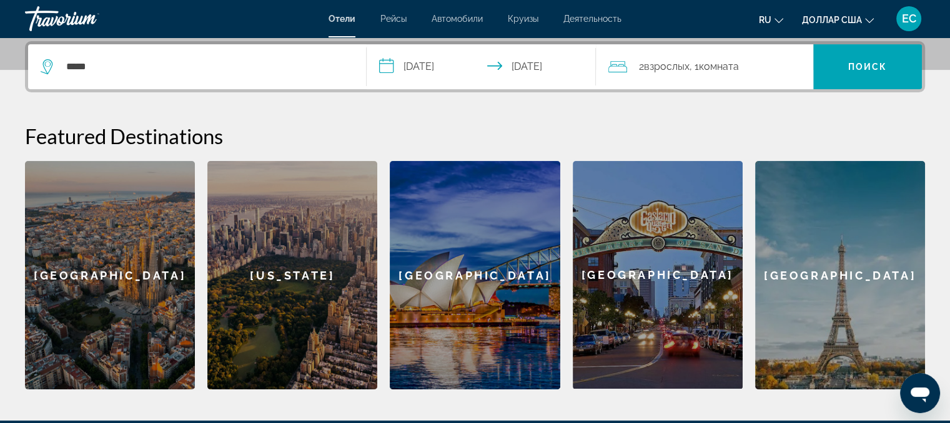
click at [386, 68] on input "**********" at bounding box center [484, 68] width 235 height 49
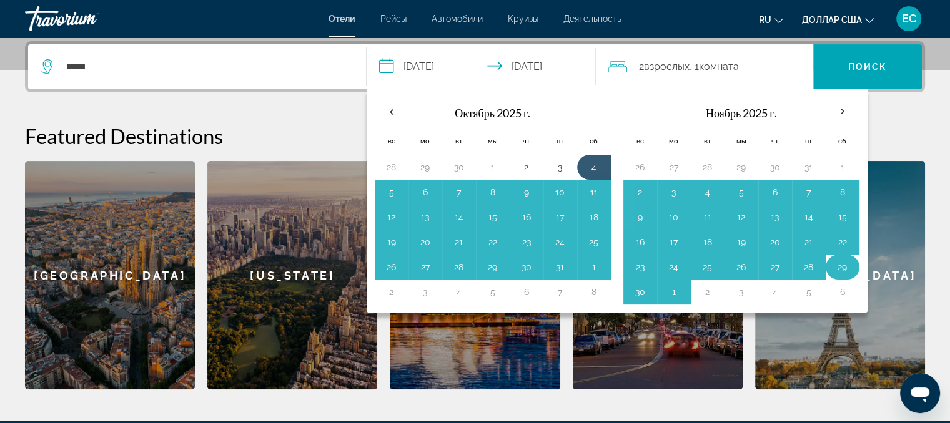
click at [843, 268] on button "29" at bounding box center [843, 267] width 20 height 17
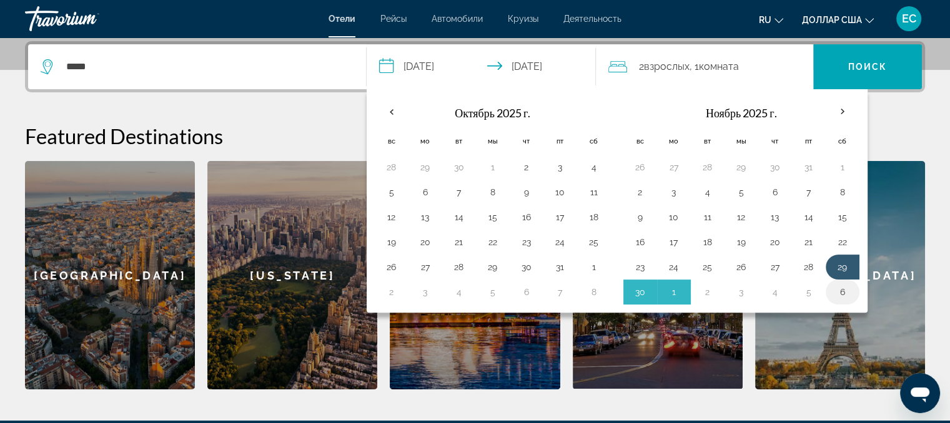
click at [839, 288] on button "6" at bounding box center [843, 292] width 20 height 17
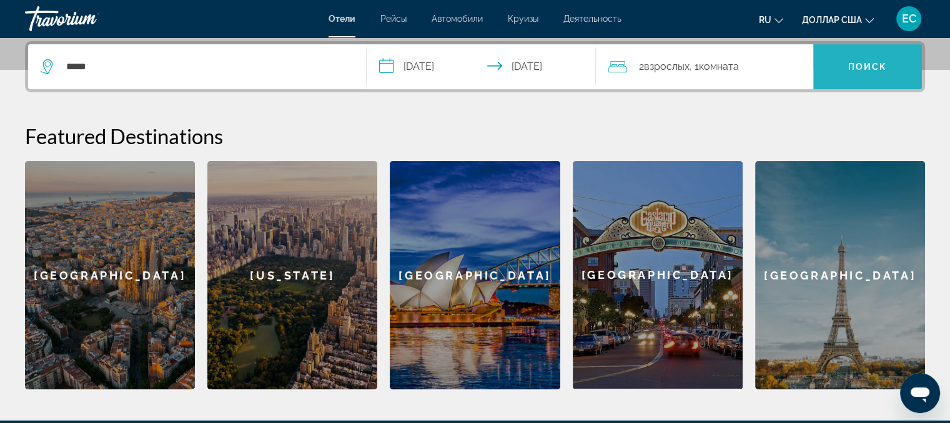
click at [849, 70] on font "Поиск" at bounding box center [867, 67] width 39 height 10
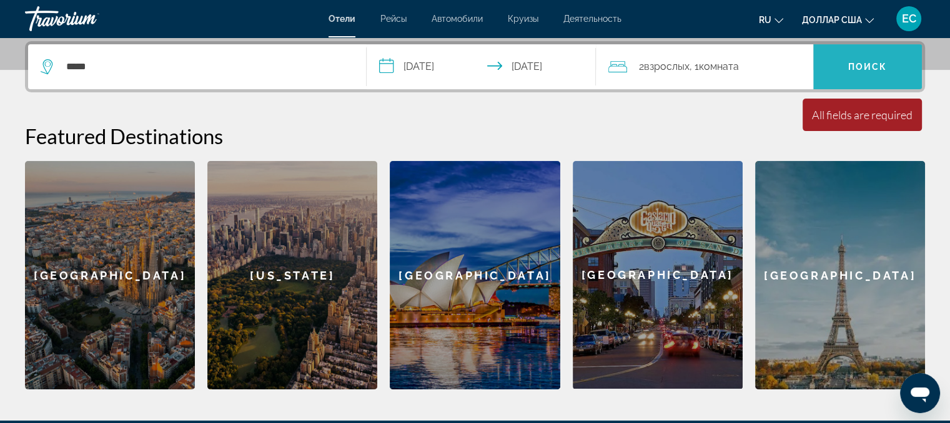
click at [853, 63] on font "Поиск" at bounding box center [867, 67] width 39 height 10
click at [854, 63] on font "Поиск" at bounding box center [867, 67] width 39 height 10
click at [886, 65] on font "Поиск" at bounding box center [867, 67] width 39 height 10
click at [886, 66] on font "Поиск" at bounding box center [867, 67] width 39 height 10
click at [845, 117] on div "All fields are required" at bounding box center [862, 115] width 101 height 14
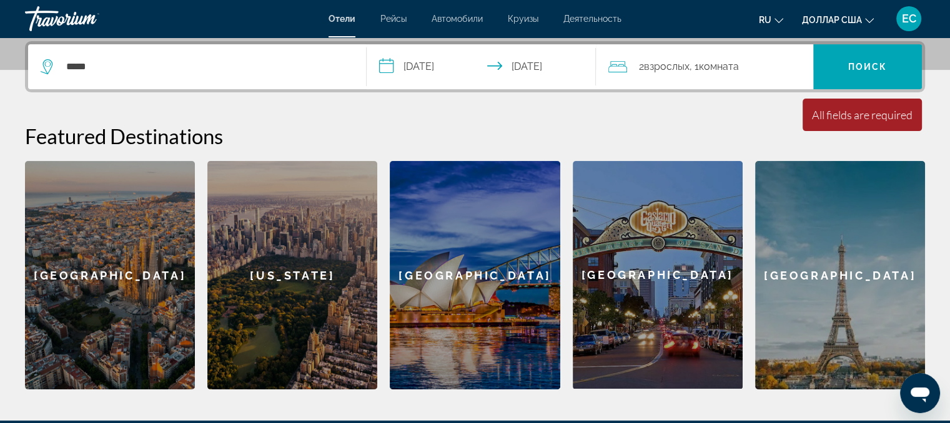
click at [808, 118] on div "Minimum length of stay is 1 day All fields are required Children ages are requi…" at bounding box center [862, 115] width 119 height 32
click at [866, 57] on span "Поиск" at bounding box center [867, 67] width 109 height 30
click at [863, 59] on span "Поиск" at bounding box center [867, 67] width 109 height 30
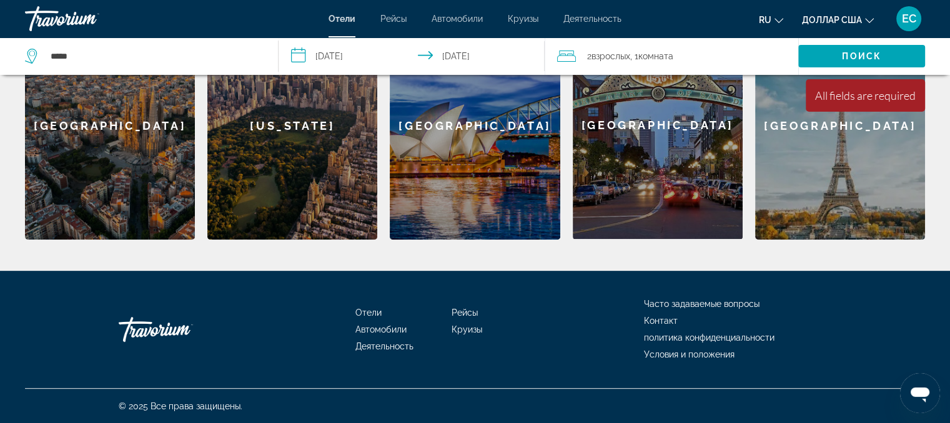
scroll to position [455, 0]
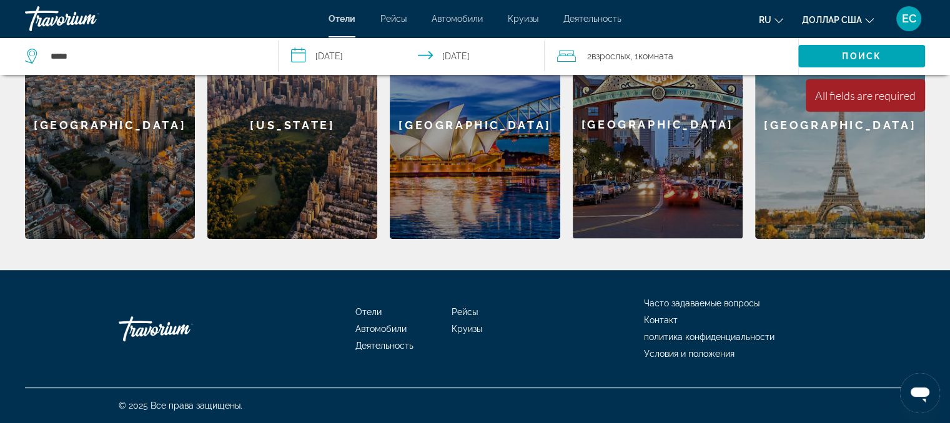
click at [373, 309] on font "Отели" at bounding box center [368, 312] width 26 height 10
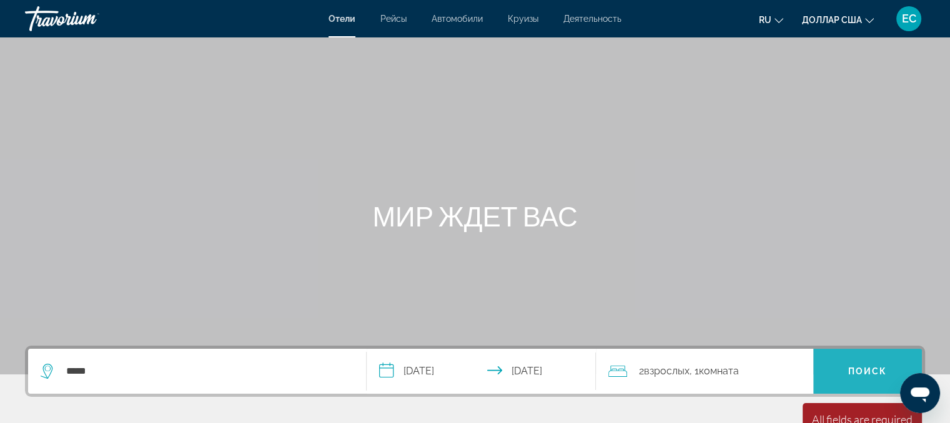
click at [850, 365] on span "Поиск" at bounding box center [867, 372] width 109 height 30
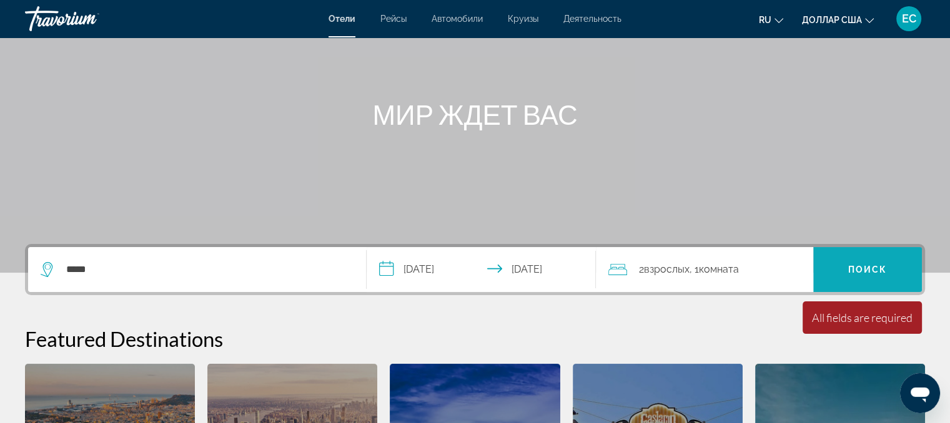
scroll to position [125, 0]
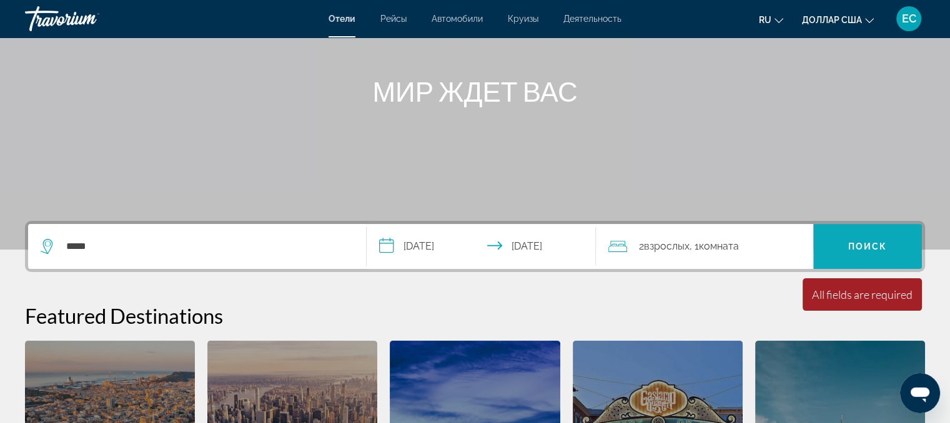
click at [849, 247] on font "Поиск" at bounding box center [867, 247] width 39 height 10
click at [849, 246] on font "Поиск" at bounding box center [867, 247] width 39 height 10
click at [849, 245] on font "Поиск" at bounding box center [867, 247] width 39 height 10
click at [388, 246] on input "**********" at bounding box center [484, 248] width 235 height 49
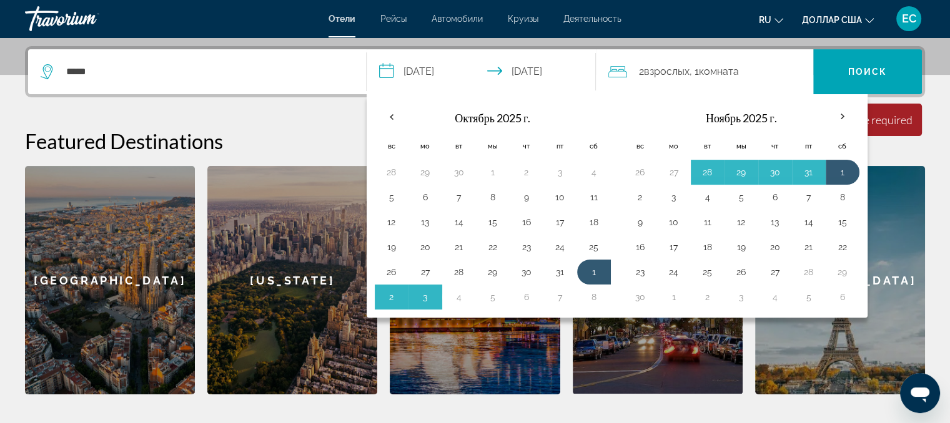
scroll to position [305, 0]
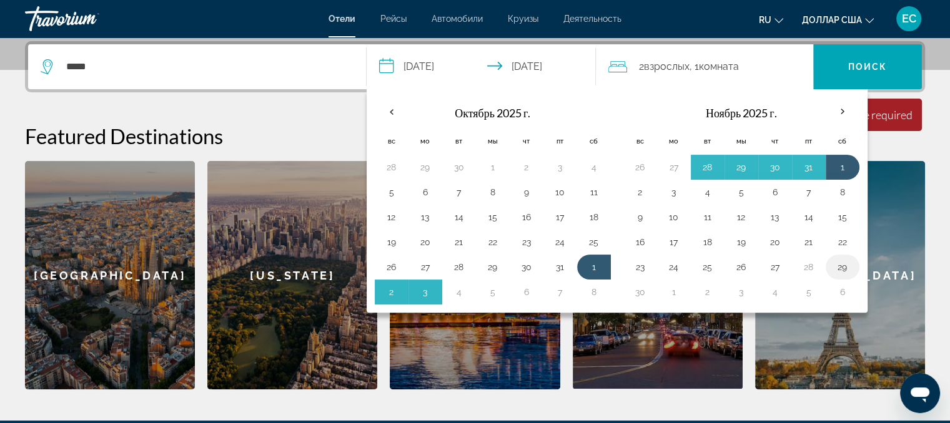
click at [833, 272] on button "29" at bounding box center [843, 267] width 20 height 17
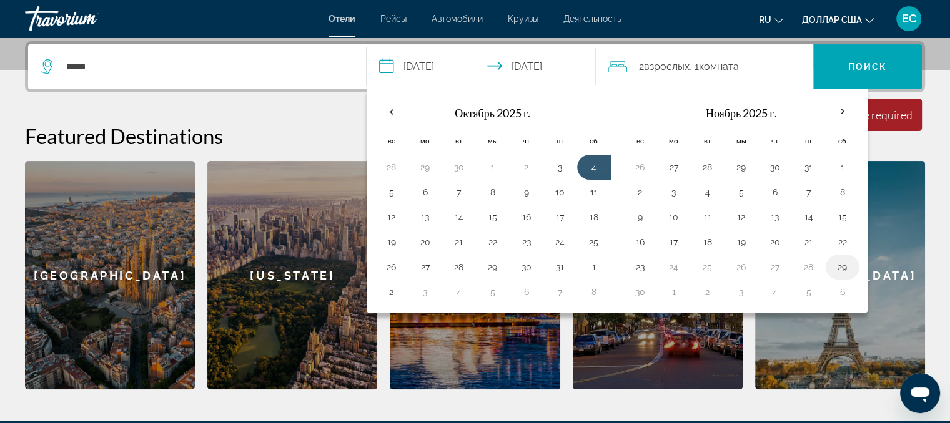
click at [842, 259] on button "29" at bounding box center [843, 267] width 20 height 17
type input "**********"
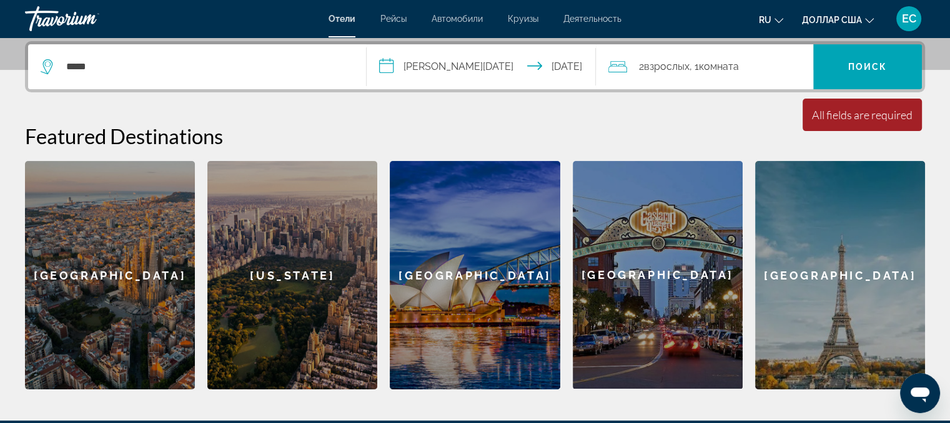
click at [387, 67] on input "**********" at bounding box center [484, 68] width 235 height 49
